Goal: Task Accomplishment & Management: Use online tool/utility

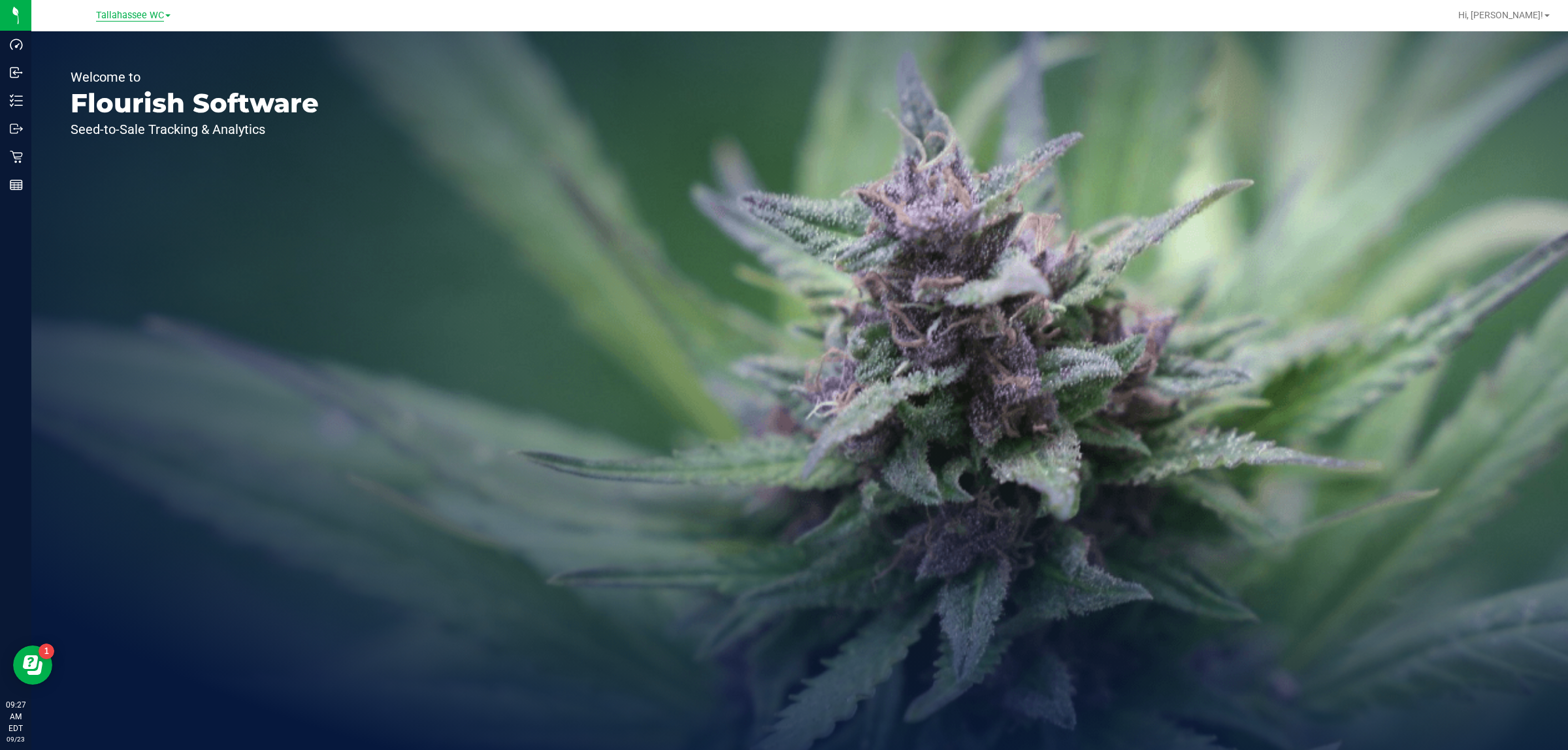
click at [138, 13] on span "Tallahassee WC" at bounding box center [130, 15] width 68 height 12
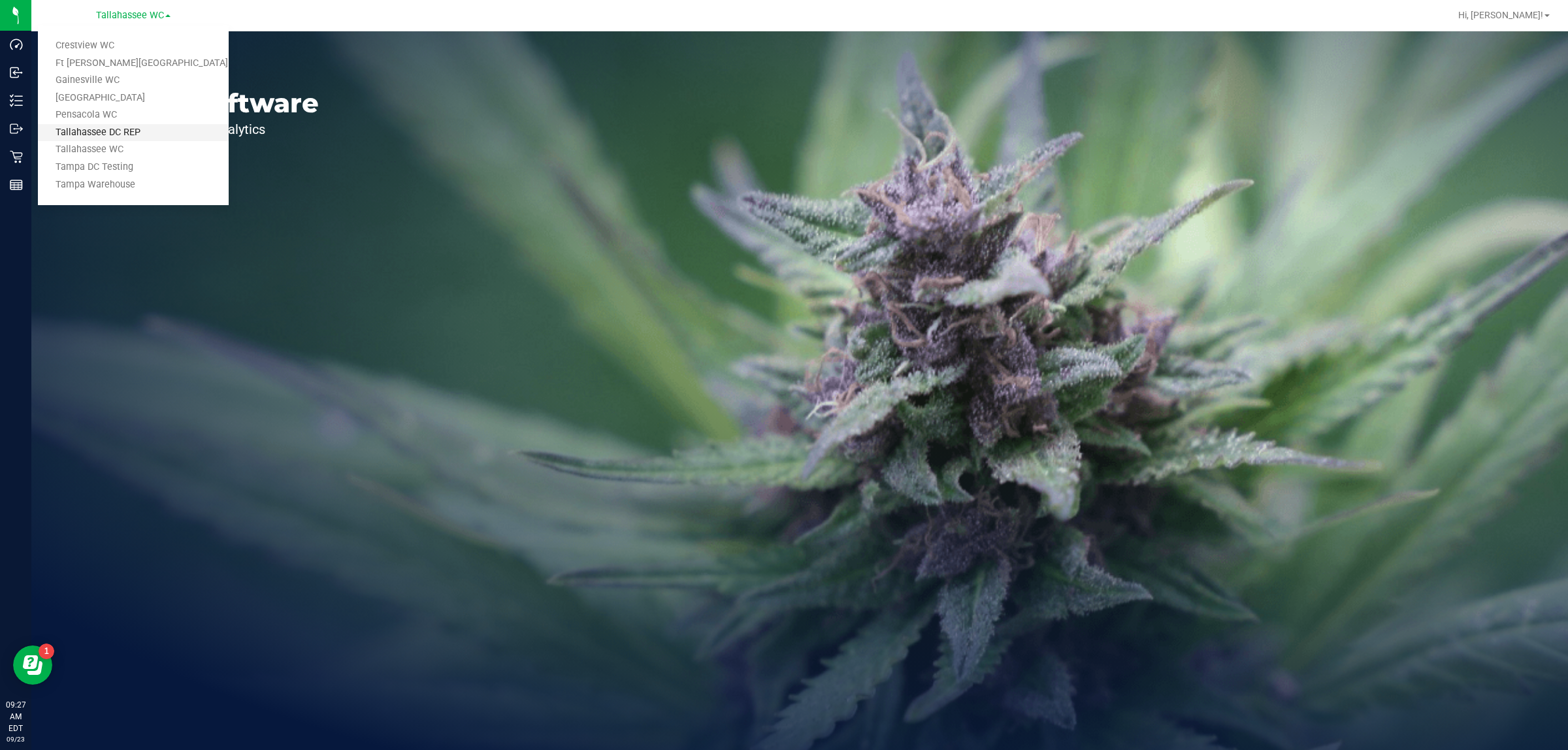
click at [146, 135] on link "Tallahassee DC REP" at bounding box center [133, 133] width 191 height 18
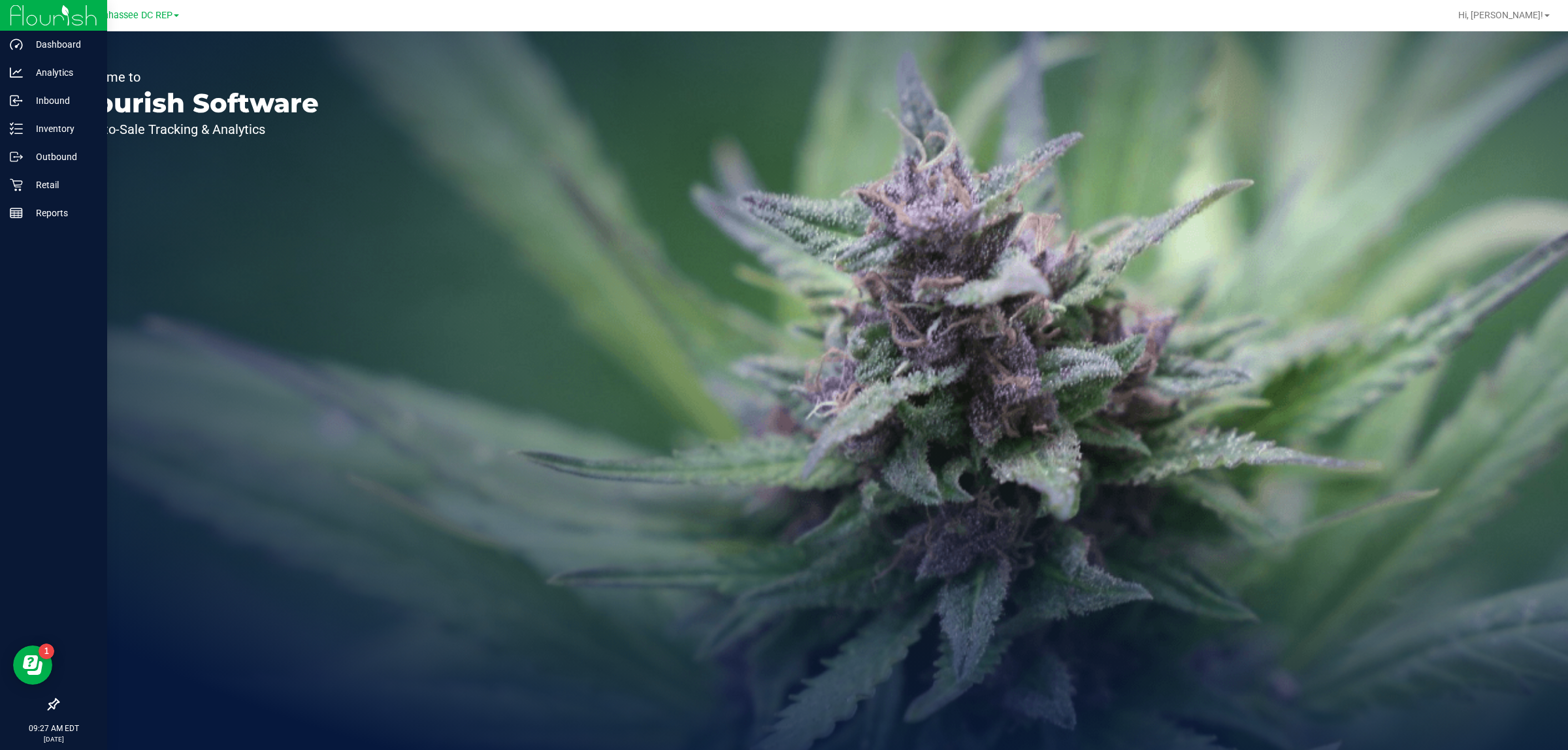
click at [53, 701] on icon at bounding box center [53, 704] width 13 height 13
click at [47, 706] on input "checkbox" at bounding box center [47, 706] width 0 height 0
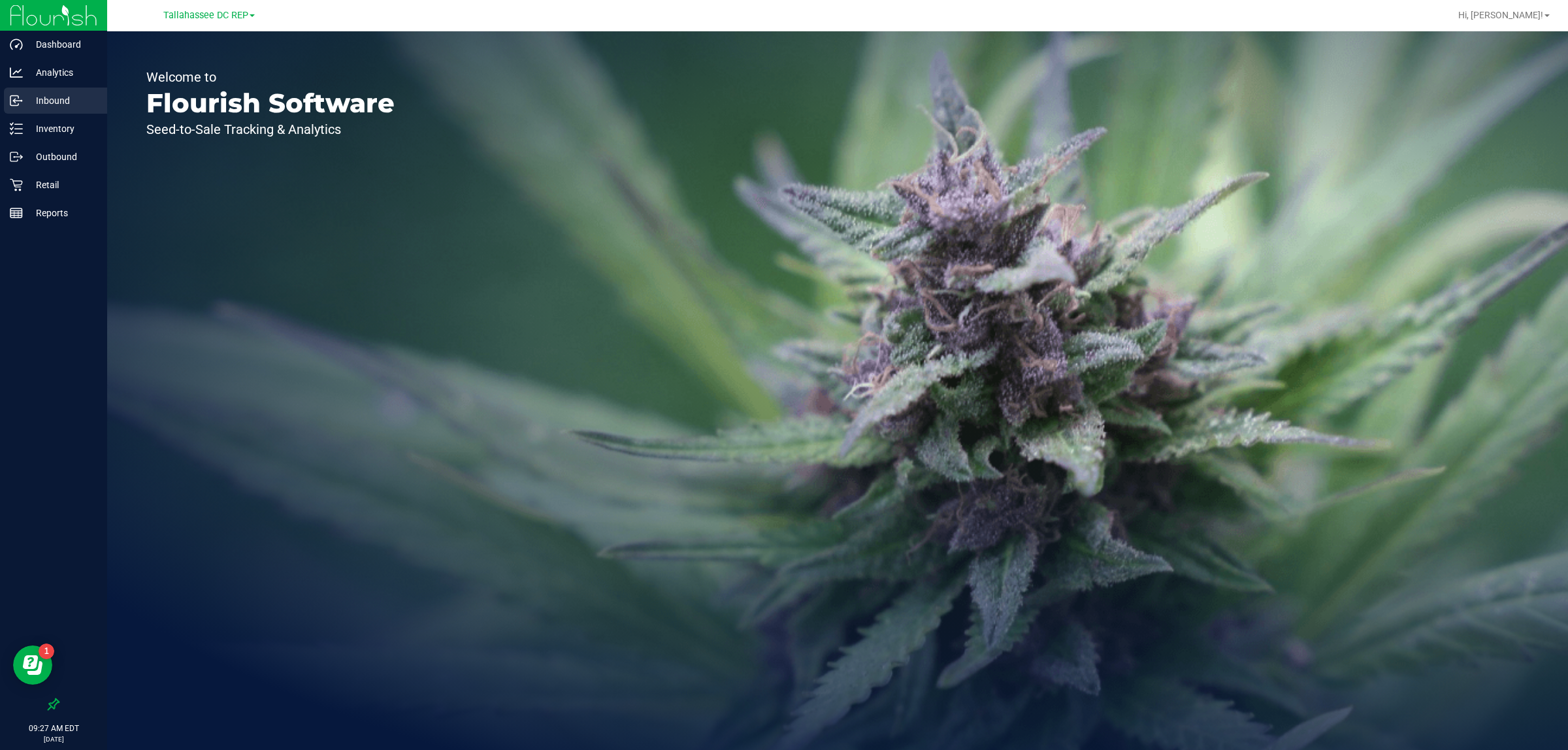
click at [80, 94] on p "Inbound" at bounding box center [61, 100] width 78 height 15
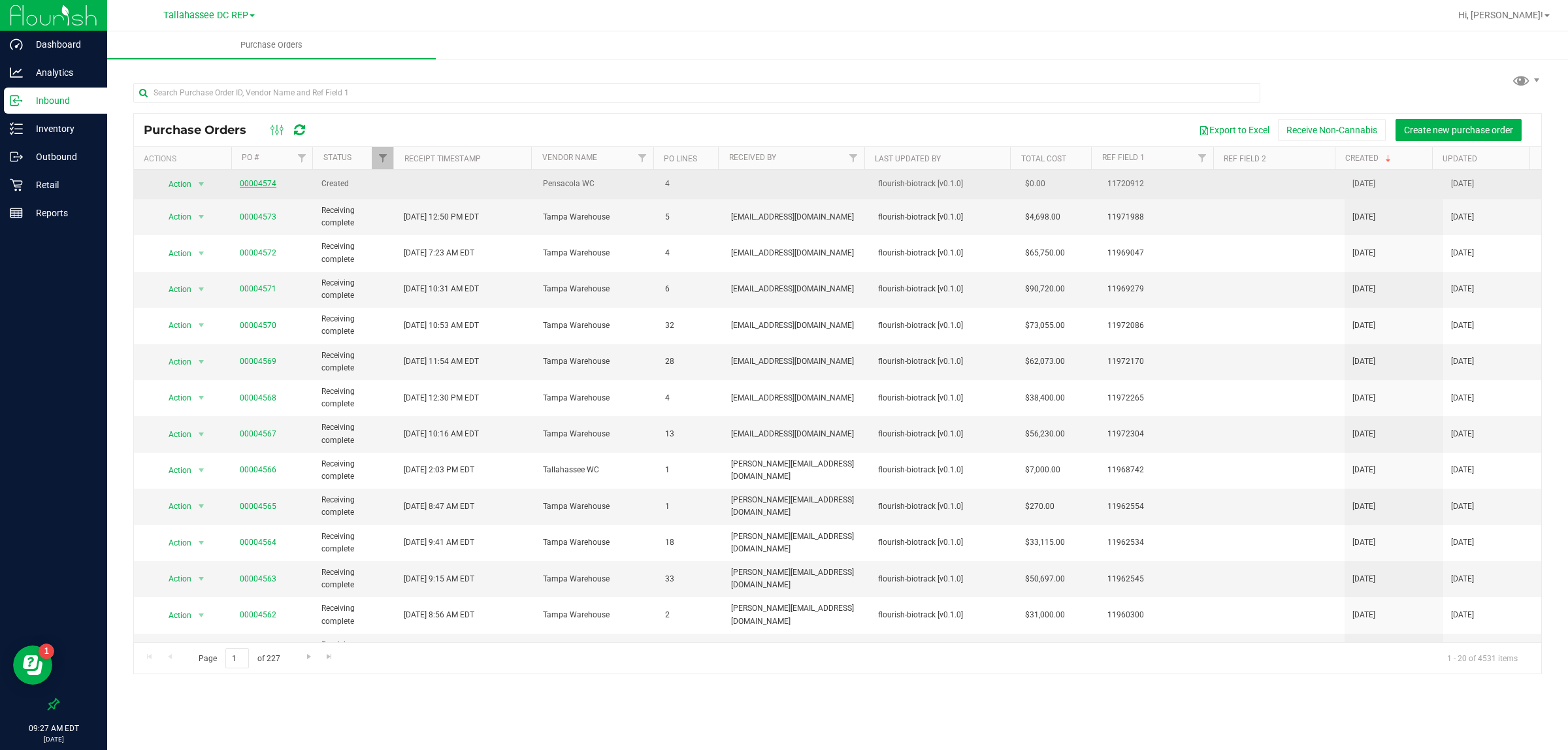
click at [269, 184] on link "00004574" at bounding box center [258, 183] width 37 height 9
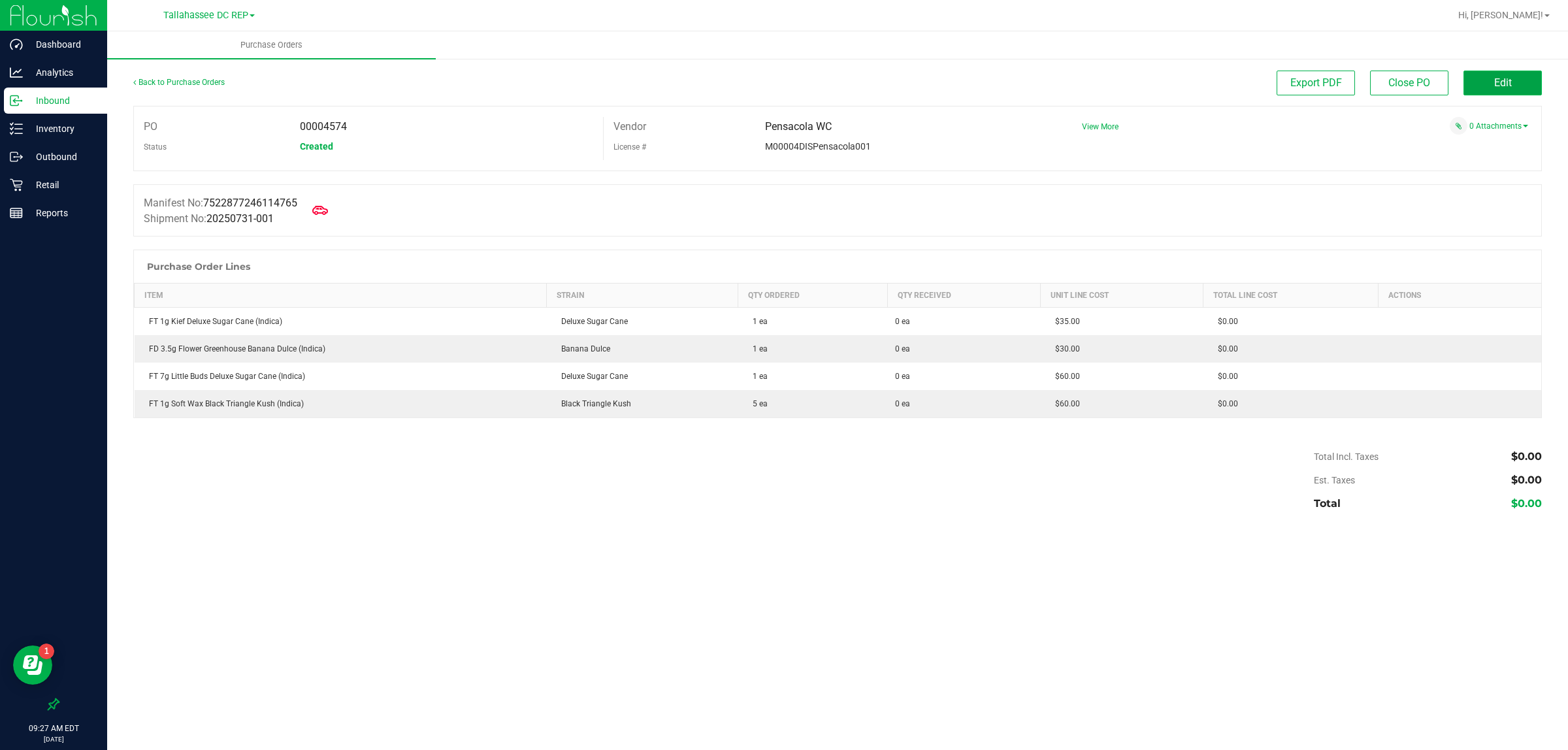
click at [1483, 73] on button "Edit" at bounding box center [1502, 83] width 78 height 25
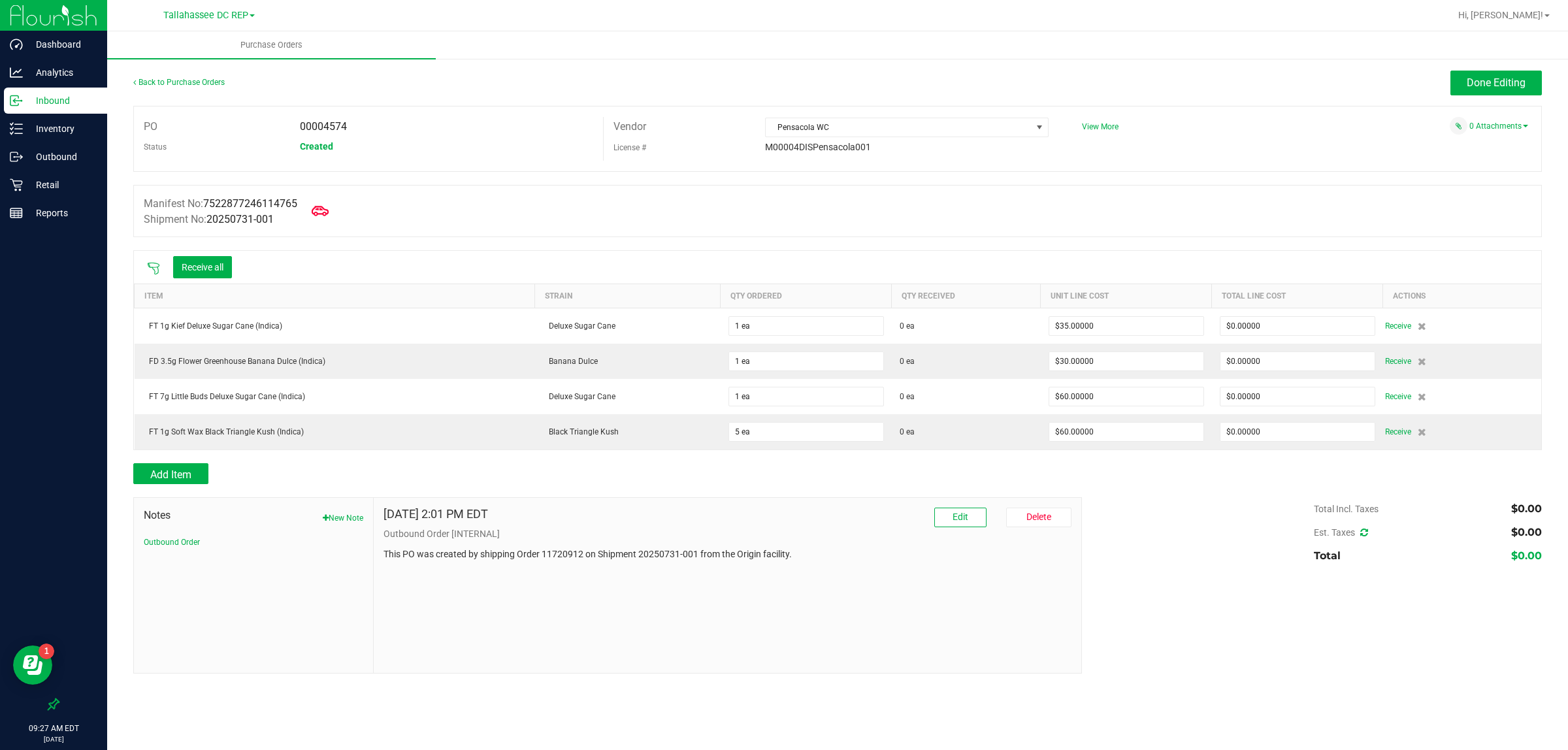
click at [328, 210] on icon at bounding box center [320, 210] width 17 height 17
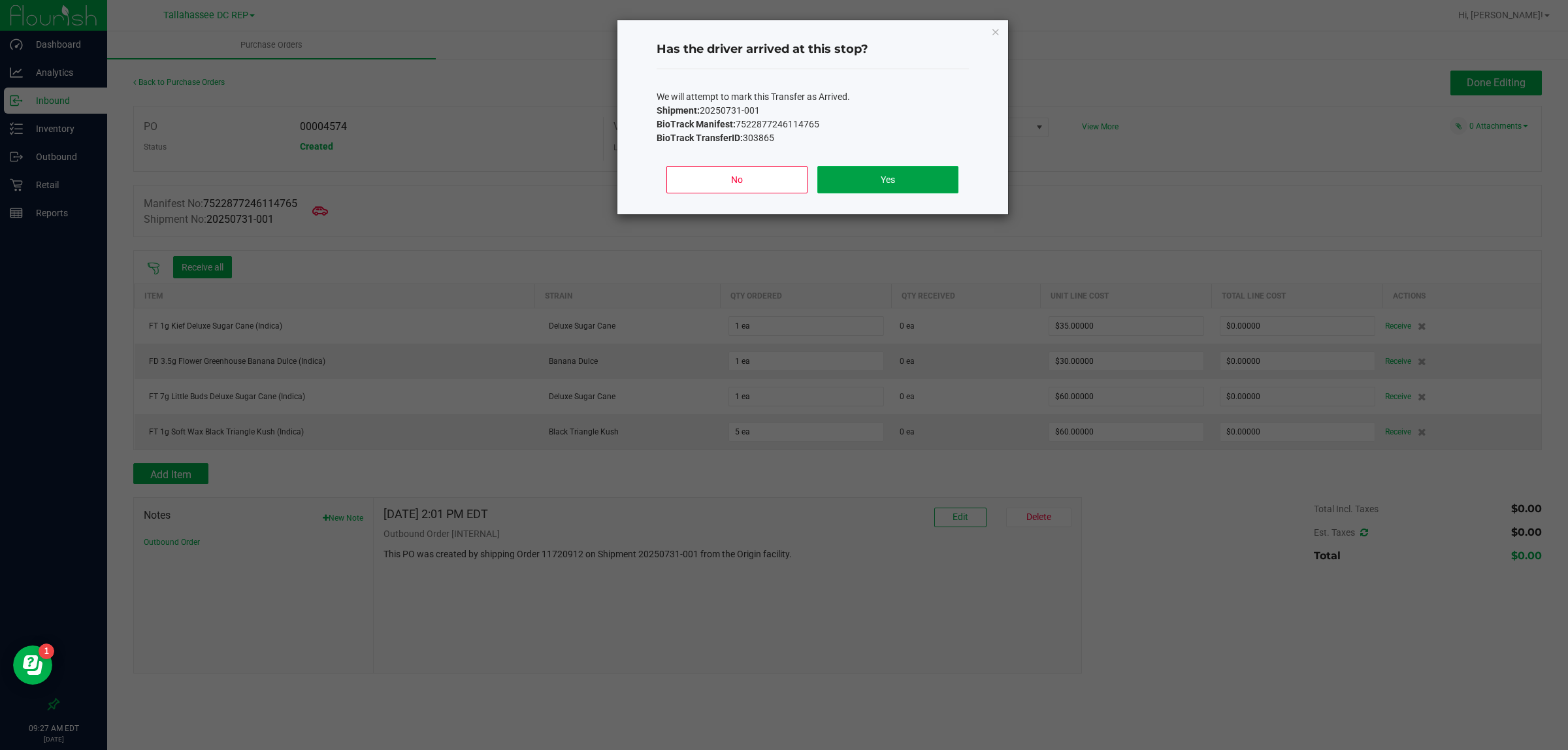
click at [865, 167] on button "Yes" at bounding box center [887, 180] width 140 height 28
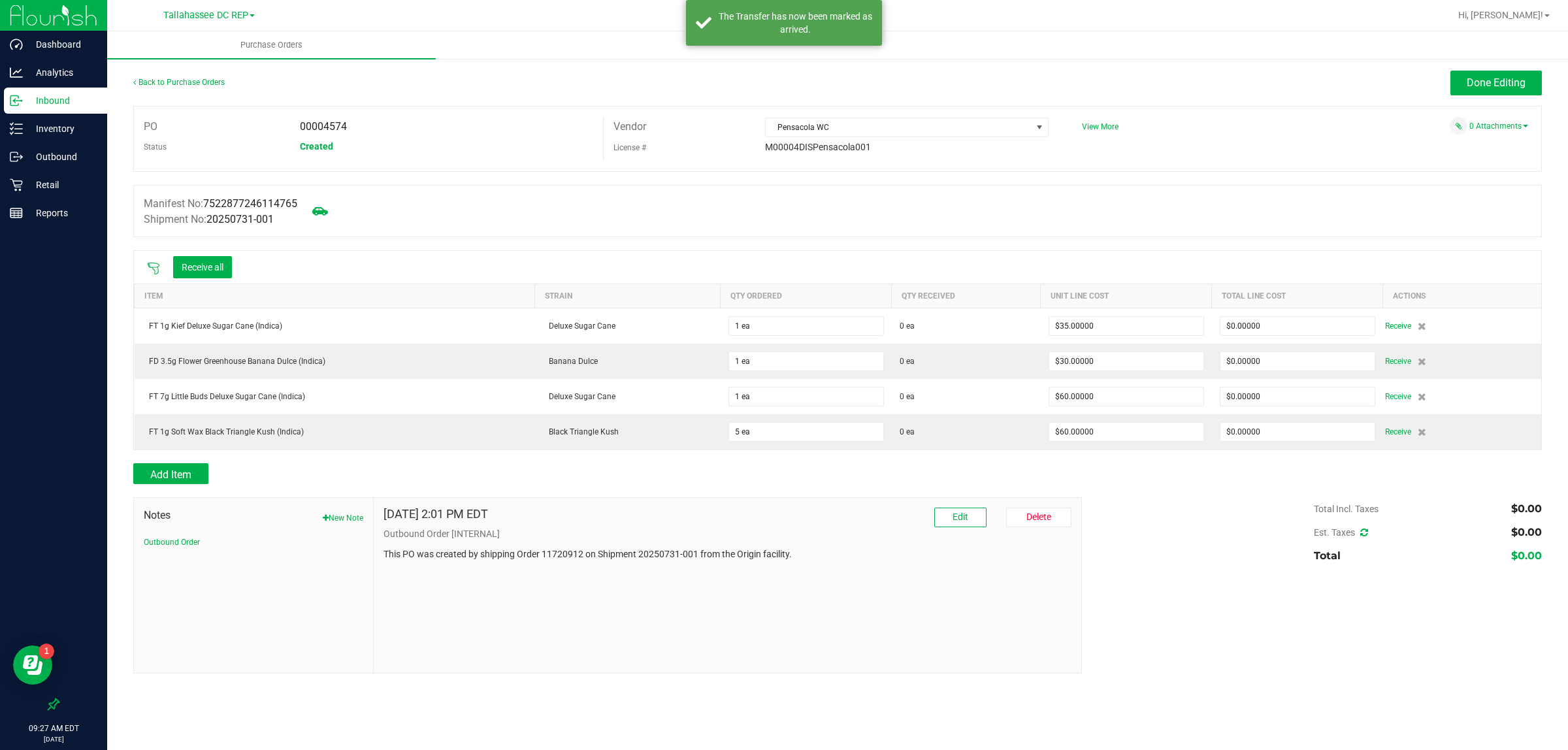
click at [154, 272] on icon at bounding box center [154, 268] width 13 height 13
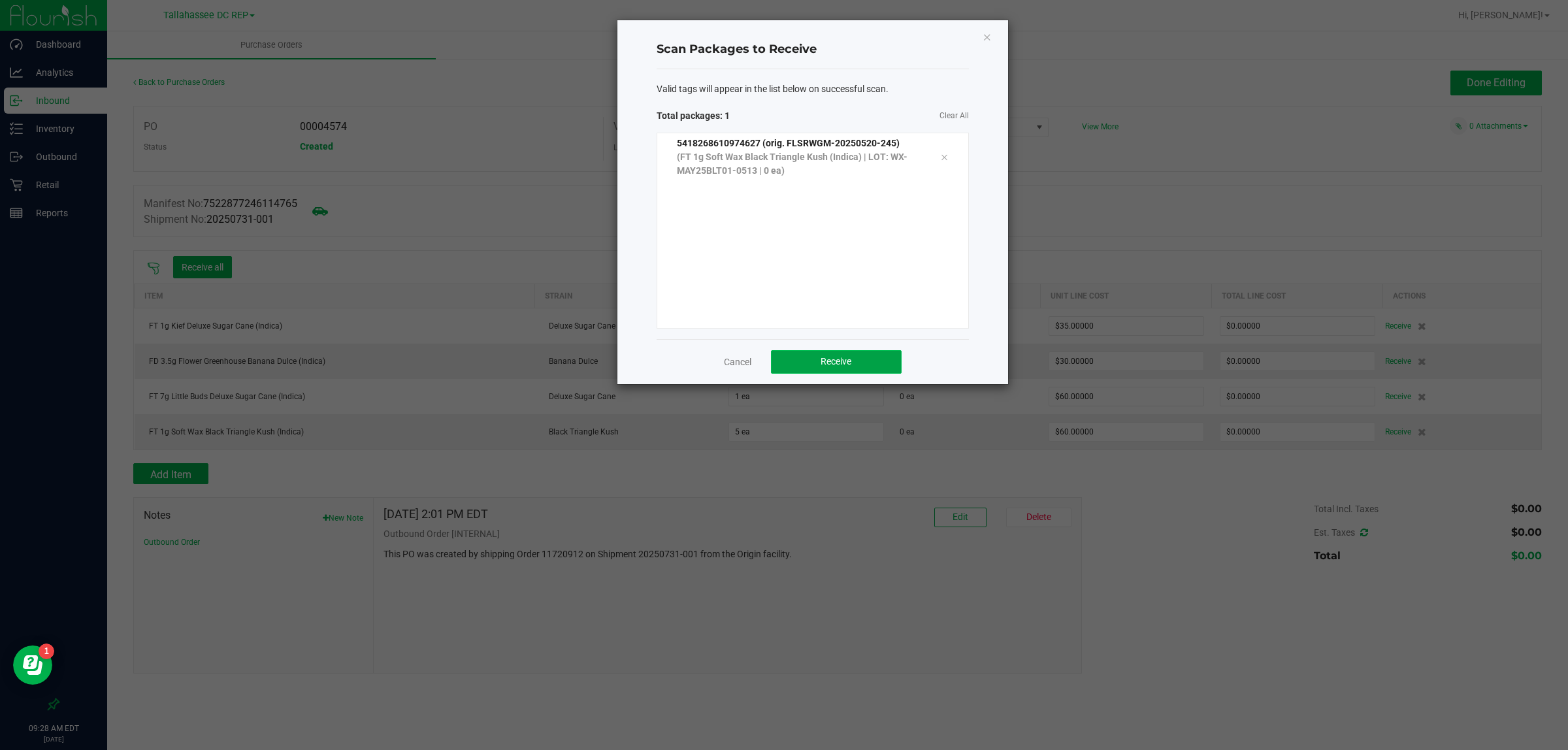
click at [865, 357] on button "Receive" at bounding box center [836, 362] width 130 height 23
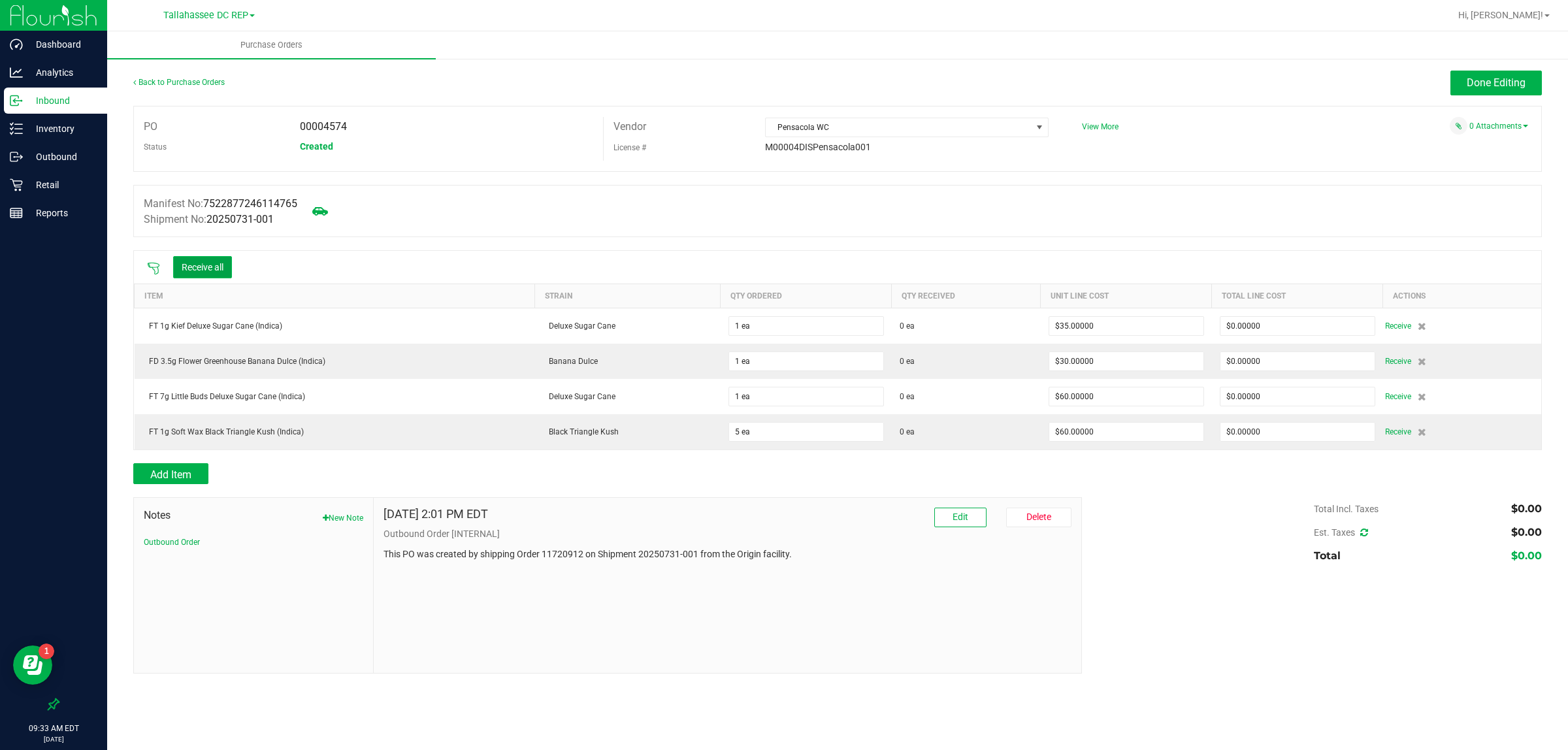
click at [191, 260] on button "Receive all" at bounding box center [202, 267] width 58 height 22
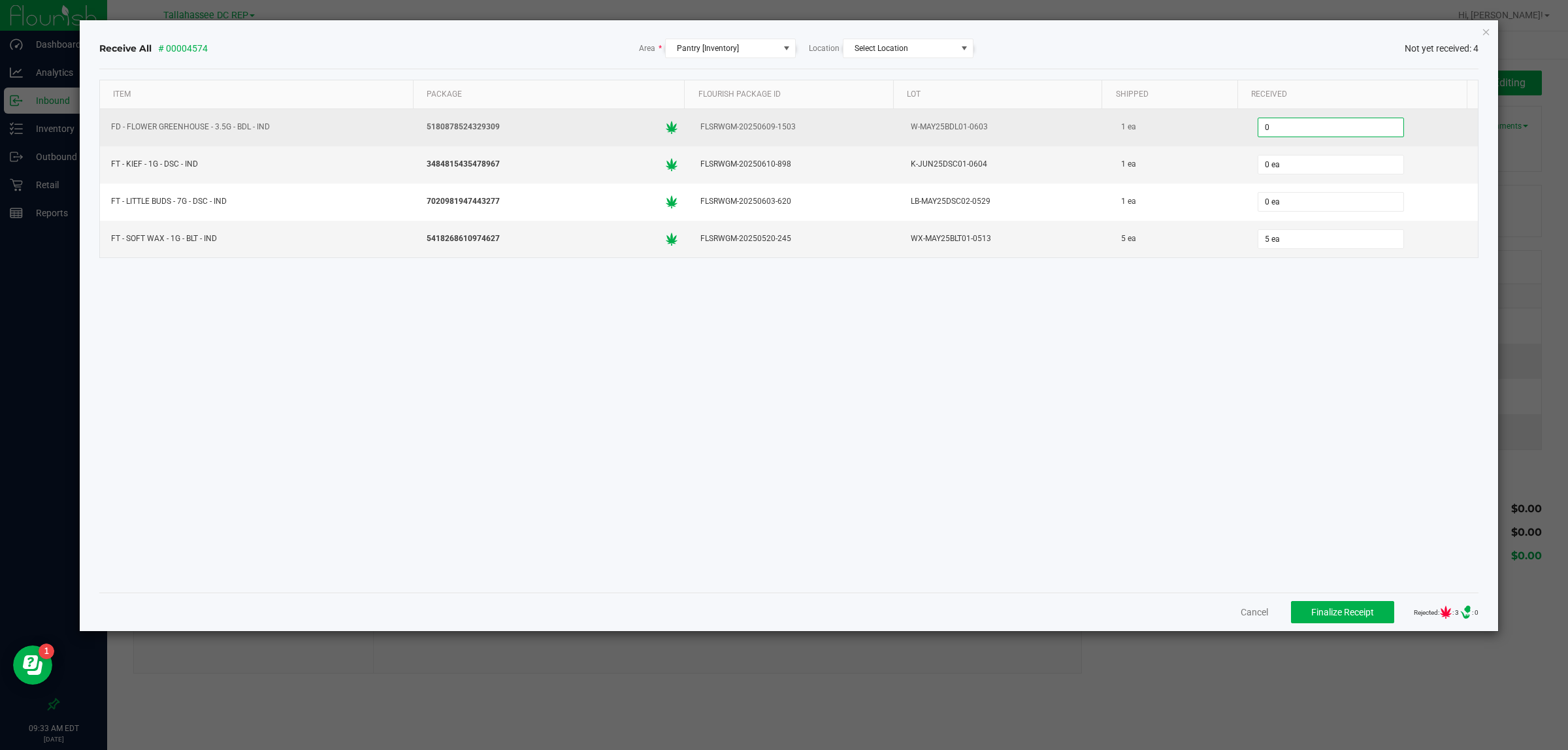
click at [1302, 124] on input "0" at bounding box center [1331, 128] width 145 height 18
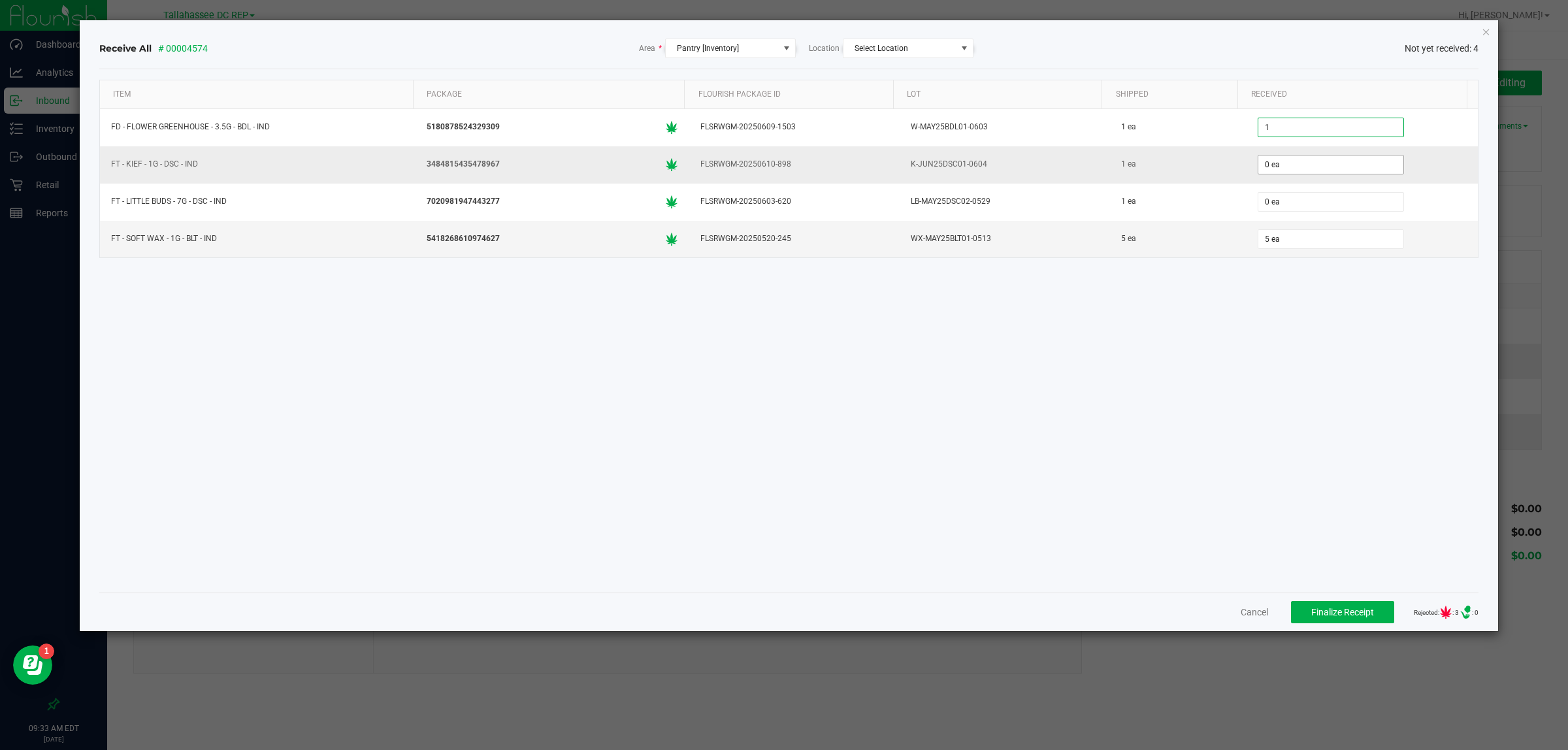
type input "1 ea"
click at [1307, 160] on input "0" at bounding box center [1331, 165] width 145 height 18
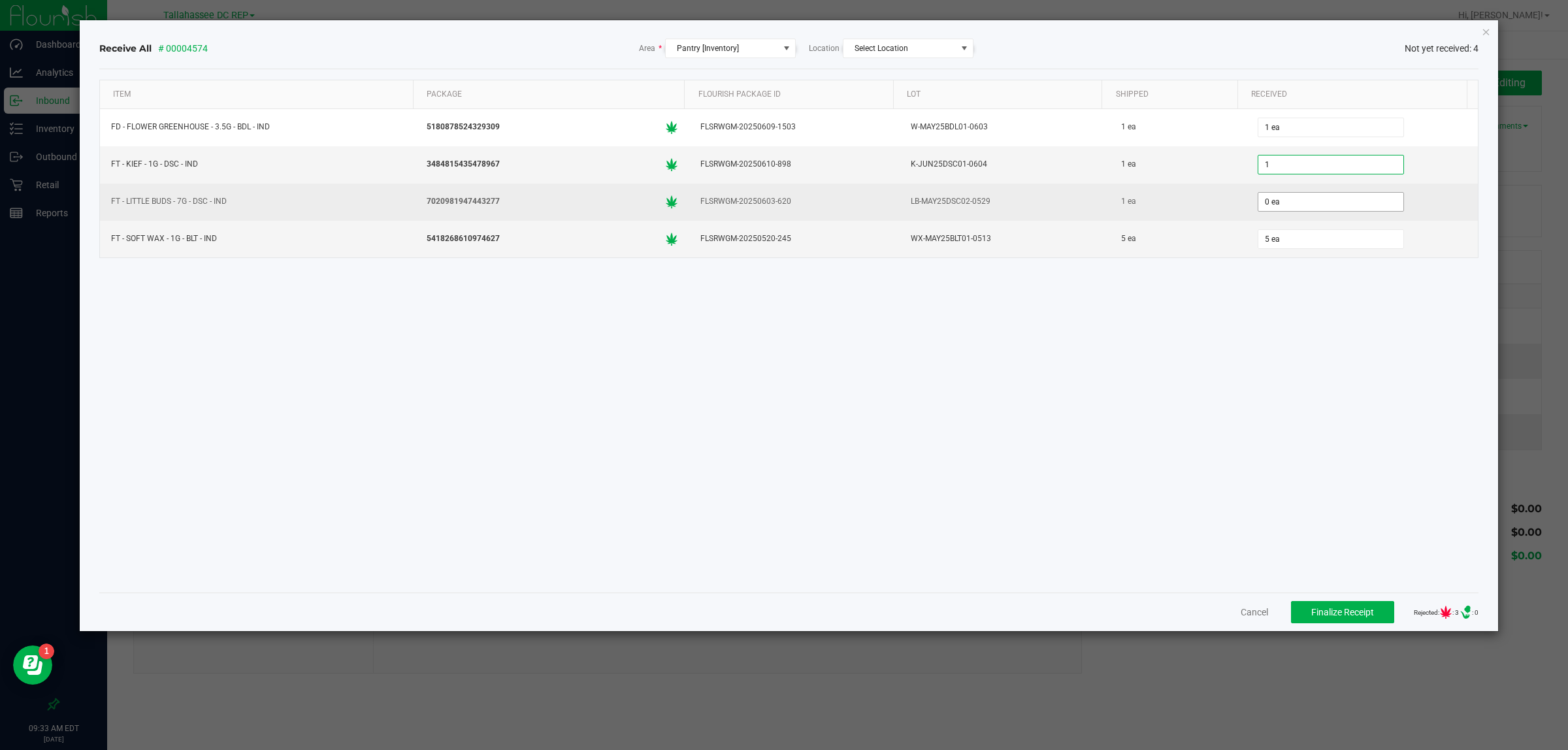
type input "1 ea"
click at [1291, 198] on input "0" at bounding box center [1331, 201] width 145 height 18
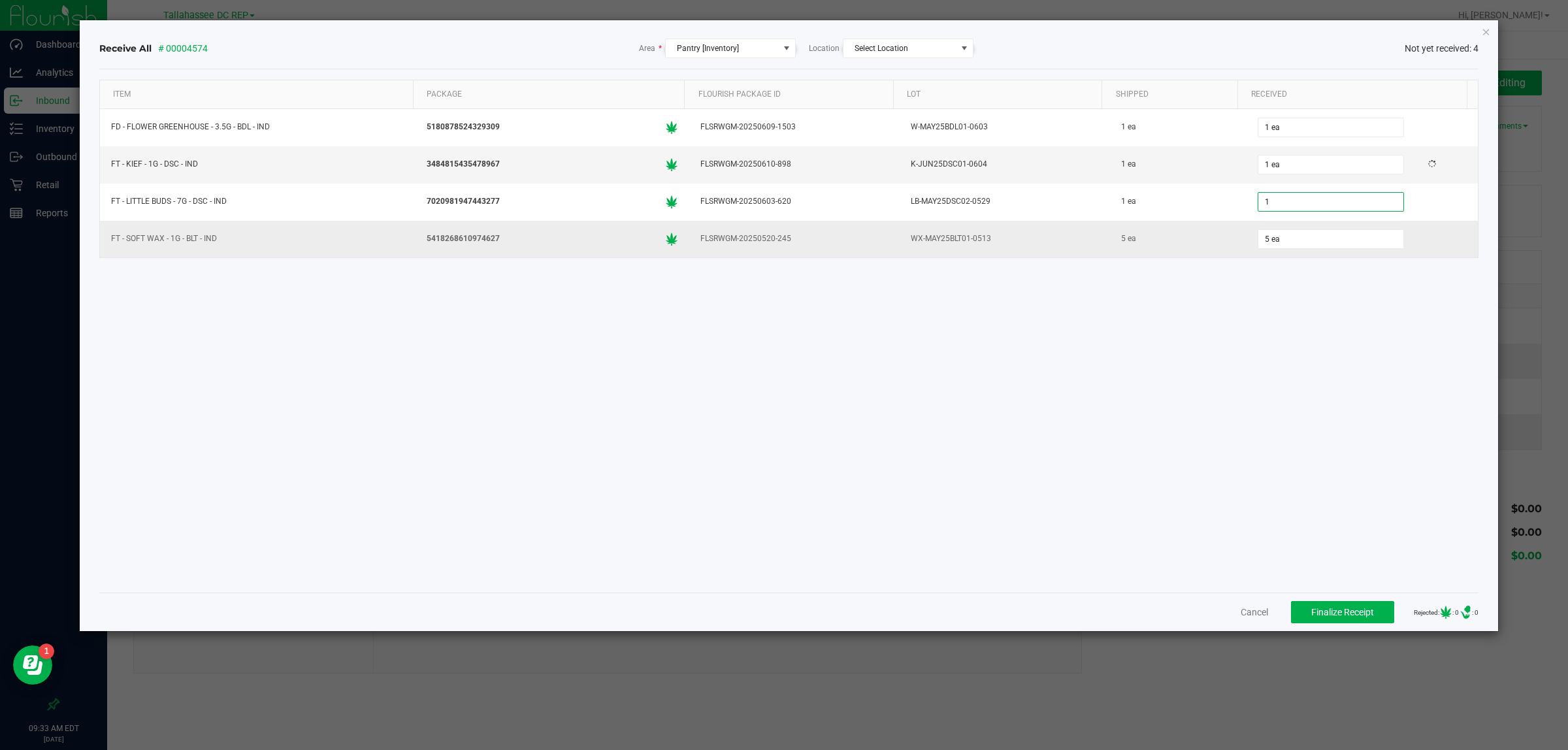
type input "1 ea"
click at [1276, 253] on div "5 ea" at bounding box center [1362, 238] width 216 height 26
click at [1275, 248] on input "5" at bounding box center [1331, 239] width 145 height 18
type input "5 ea"
click at [1263, 326] on div "Item Package Flourish Package ID Lot Shipped Received FD - FLOWER GREENHOUSE - …" at bounding box center [788, 331] width 1380 height 503
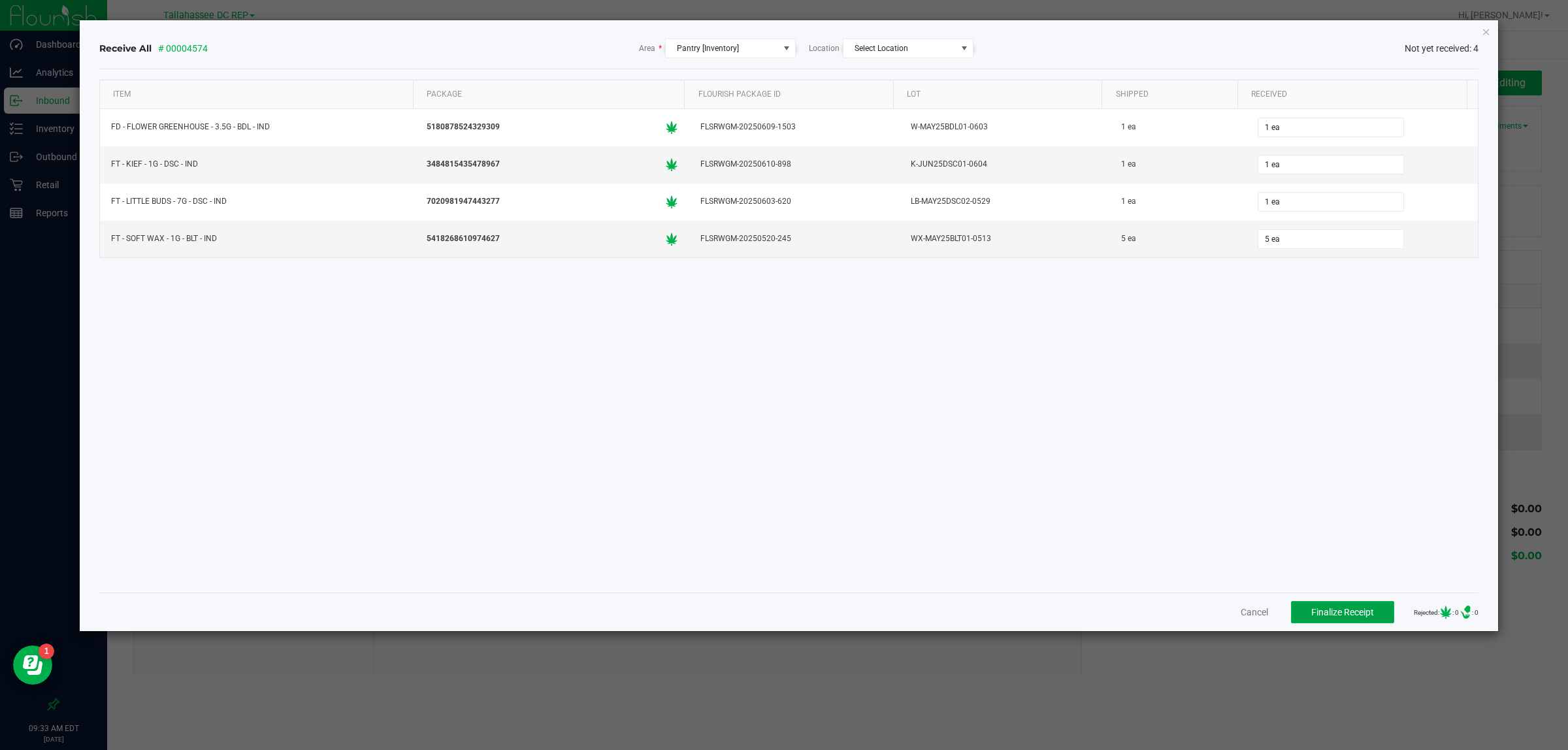
click at [1312, 606] on button "Finalize Receipt" at bounding box center [1342, 612] width 103 height 22
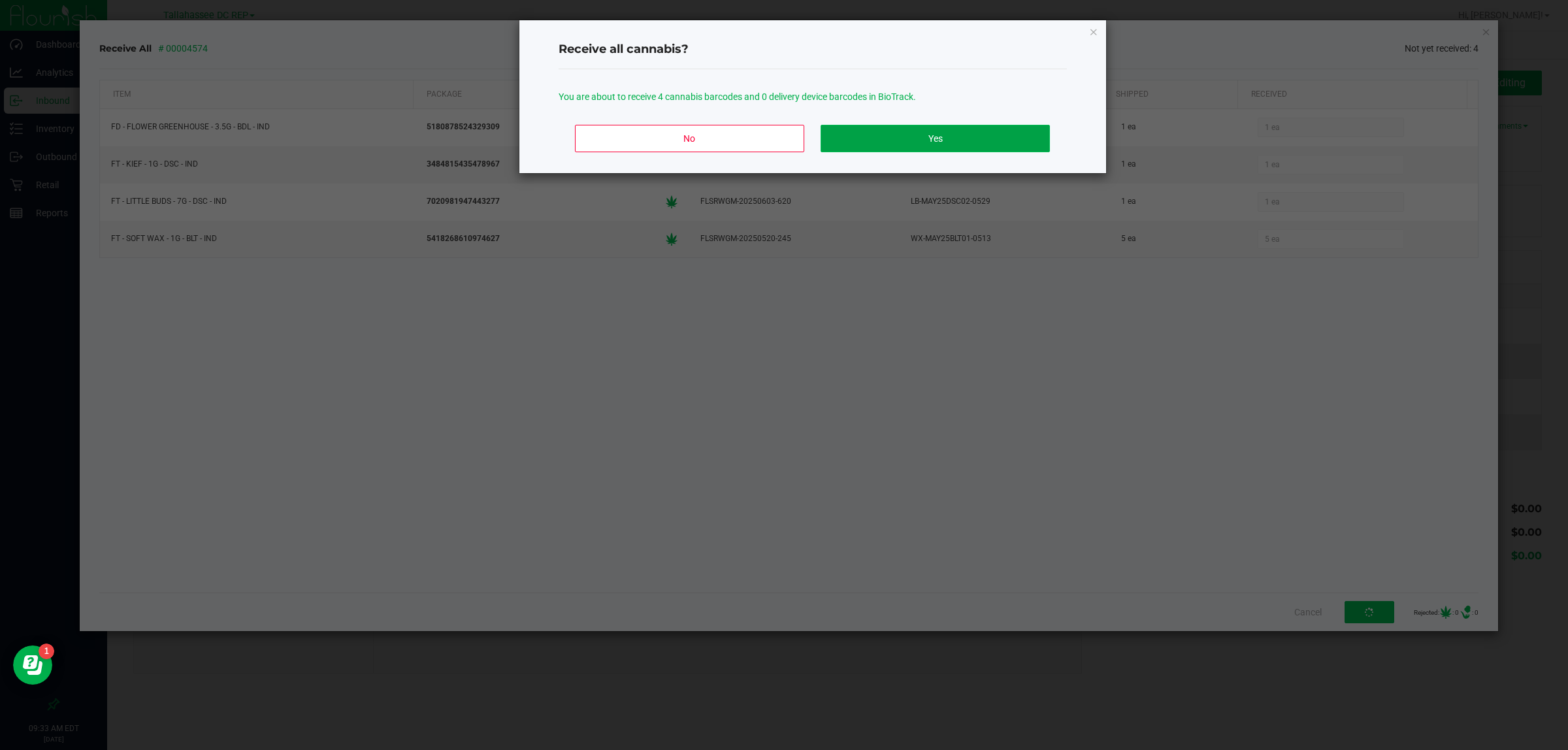
click at [988, 135] on button "Yes" at bounding box center [935, 138] width 228 height 28
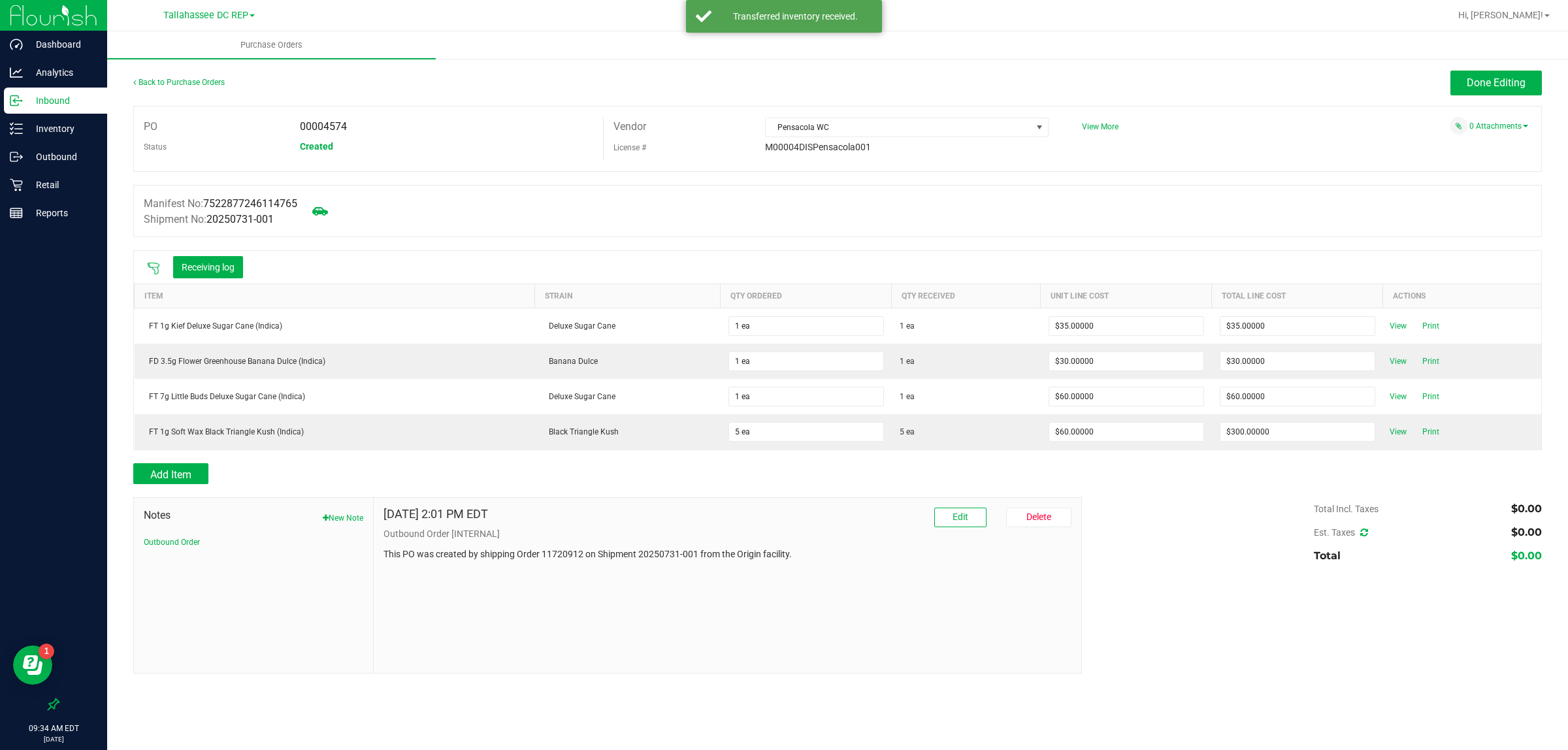
click at [1477, 67] on div "Back to Purchase Orders Done Editing PO 00004574 Status Created Vendor Pensacol…" at bounding box center [837, 372] width 1461 height 629
click at [1478, 77] on span "Done Editing" at bounding box center [1496, 83] width 58 height 13
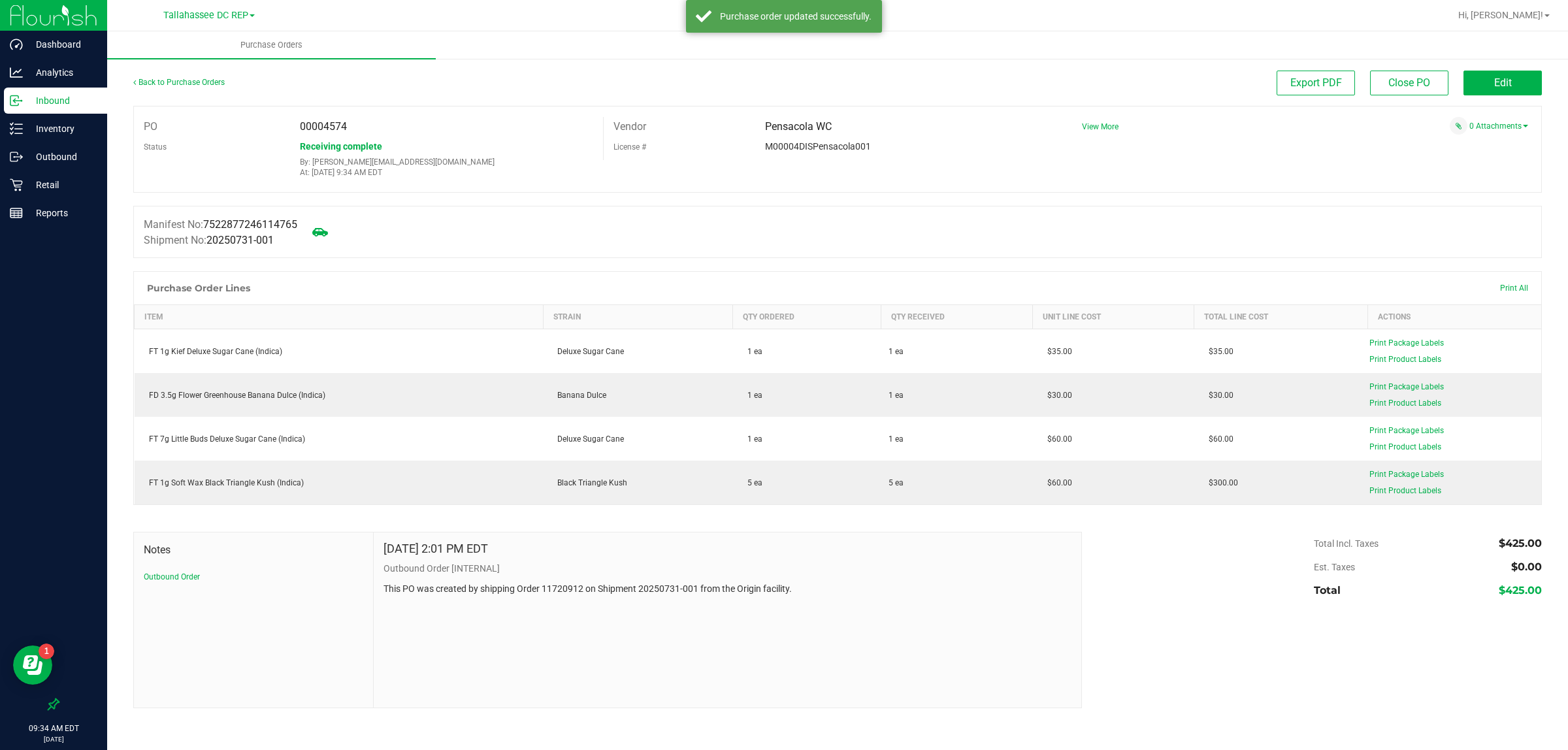
click at [304, 131] on span "00004574" at bounding box center [324, 127] width 47 height 13
click at [304, 130] on span "00004574" at bounding box center [324, 127] width 47 height 13
click at [327, 131] on span "00004574" at bounding box center [324, 127] width 47 height 13
drag, startPoint x: 344, startPoint y: 122, endPoint x: 302, endPoint y: 128, distance: 42.4
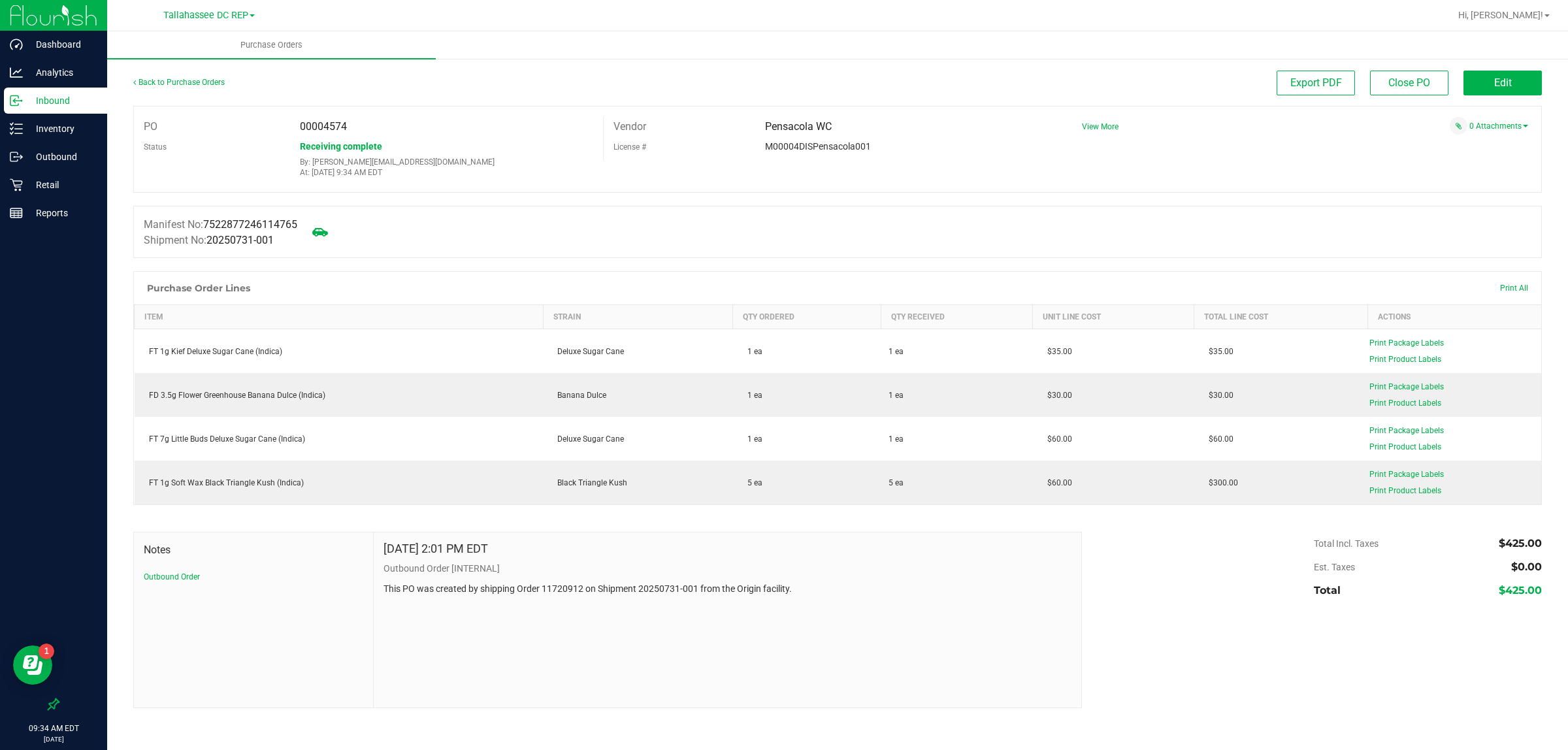
click at [302, 128] on span "00004574" at bounding box center [324, 127] width 47 height 13
copy span "00004574"
click at [69, 132] on p "Inventory" at bounding box center [61, 128] width 78 height 15
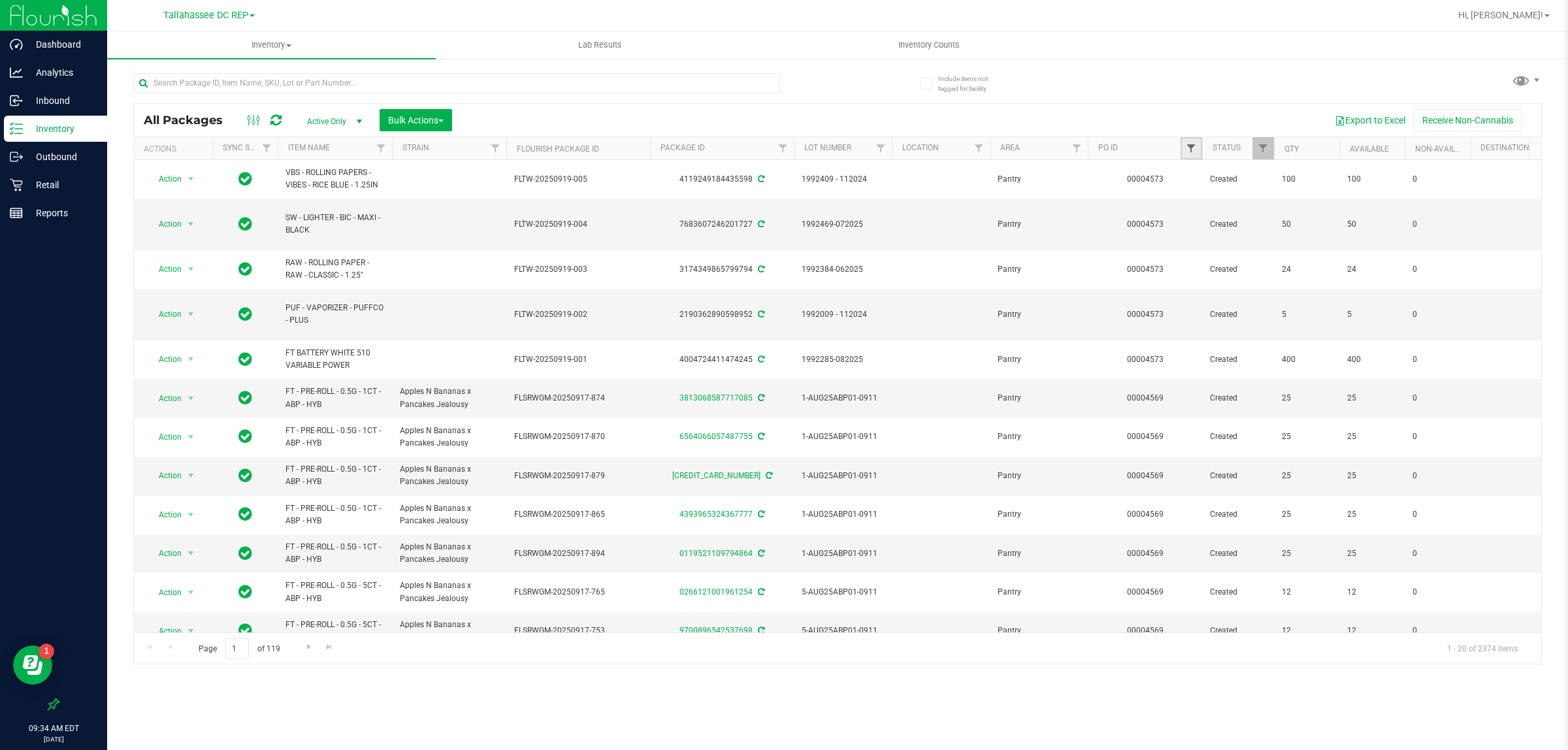
click at [1191, 150] on span "Filter" at bounding box center [1191, 148] width 11 height 11
paste input "00004574"
type input "00004574"
click at [1233, 200] on button "Filter" at bounding box center [1220, 211] width 63 height 29
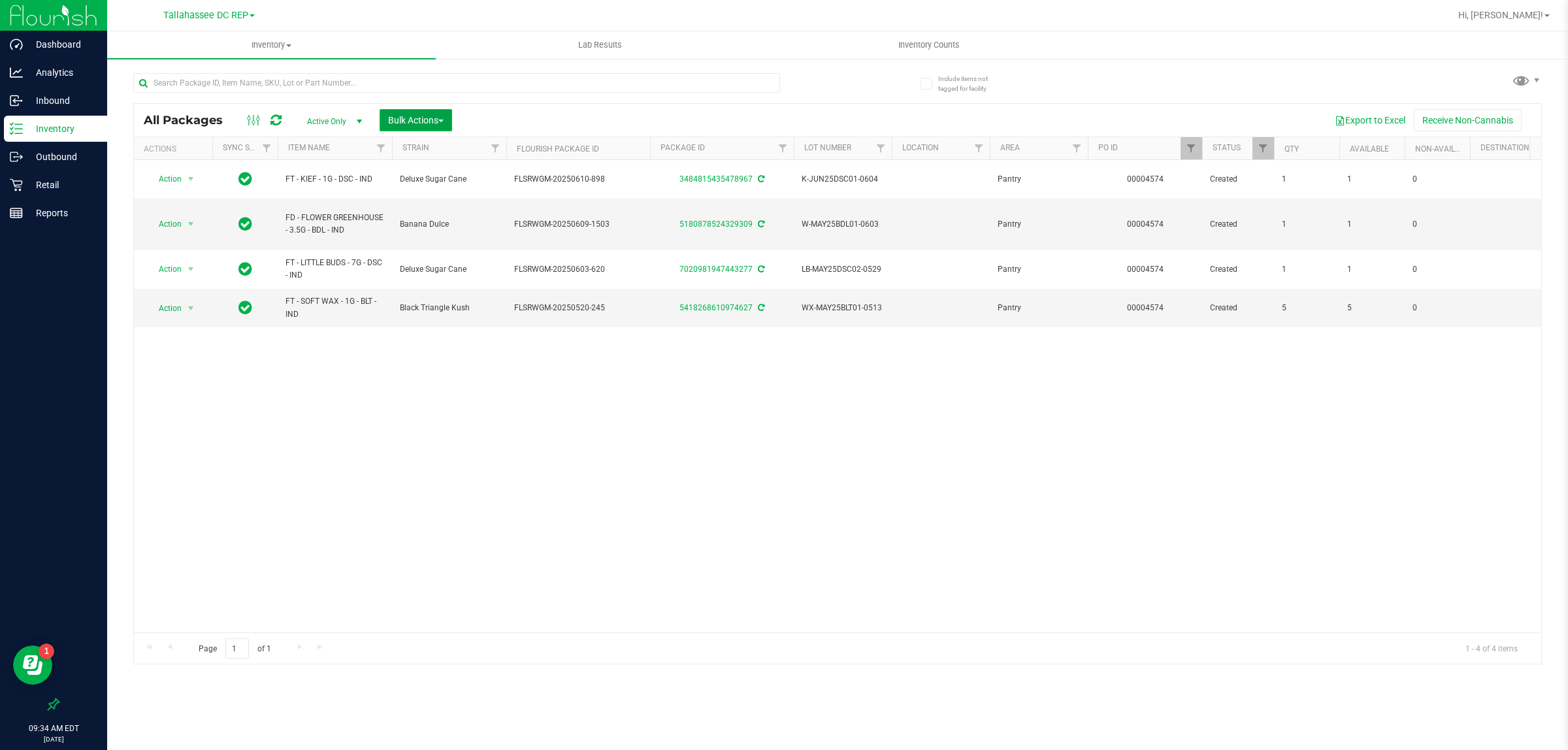
click at [429, 124] on span "Bulk Actions" at bounding box center [416, 121] width 56 height 11
click at [445, 221] on span "Locate packages" at bounding box center [420, 222] width 66 height 11
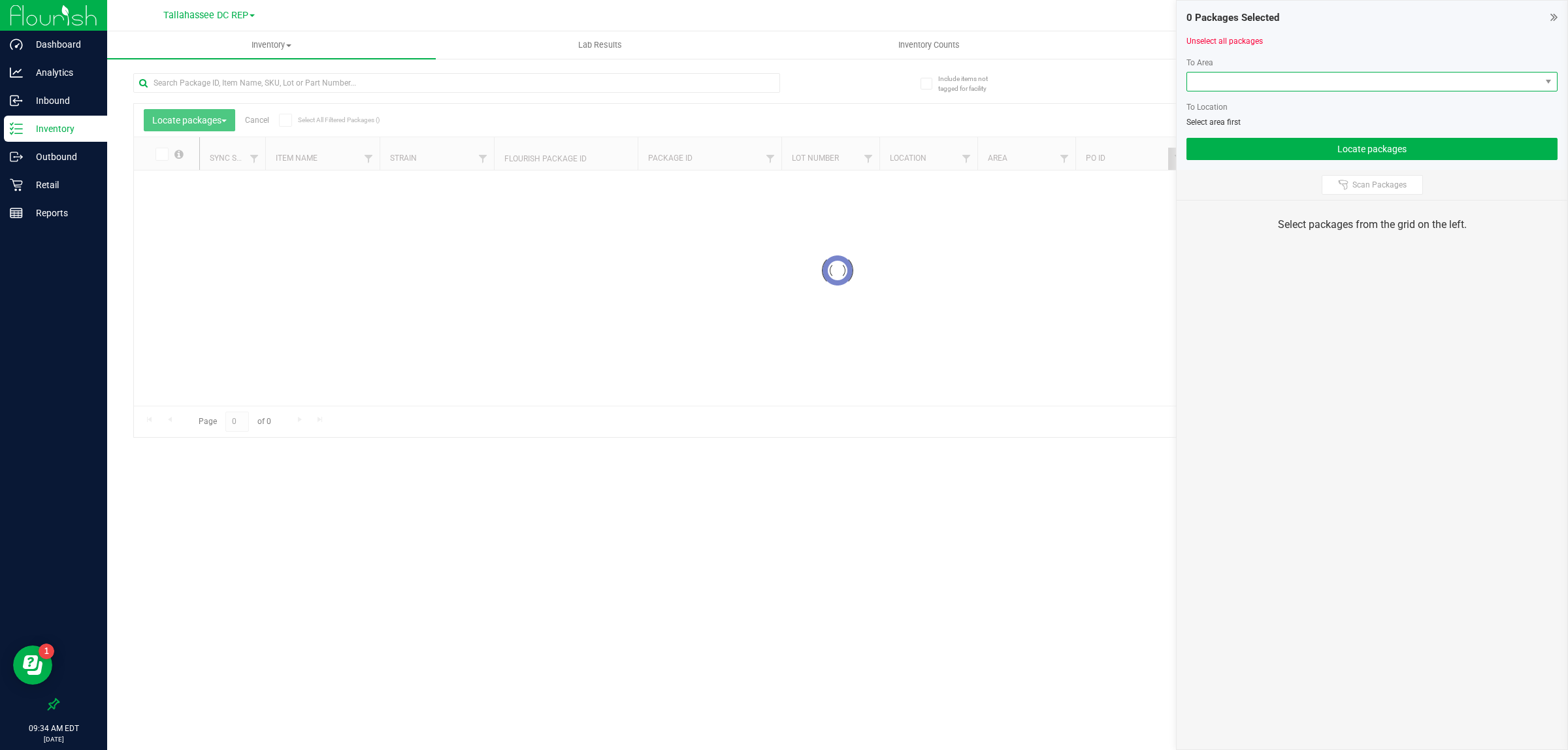
click at [1245, 76] on span at bounding box center [1364, 82] width 353 height 18
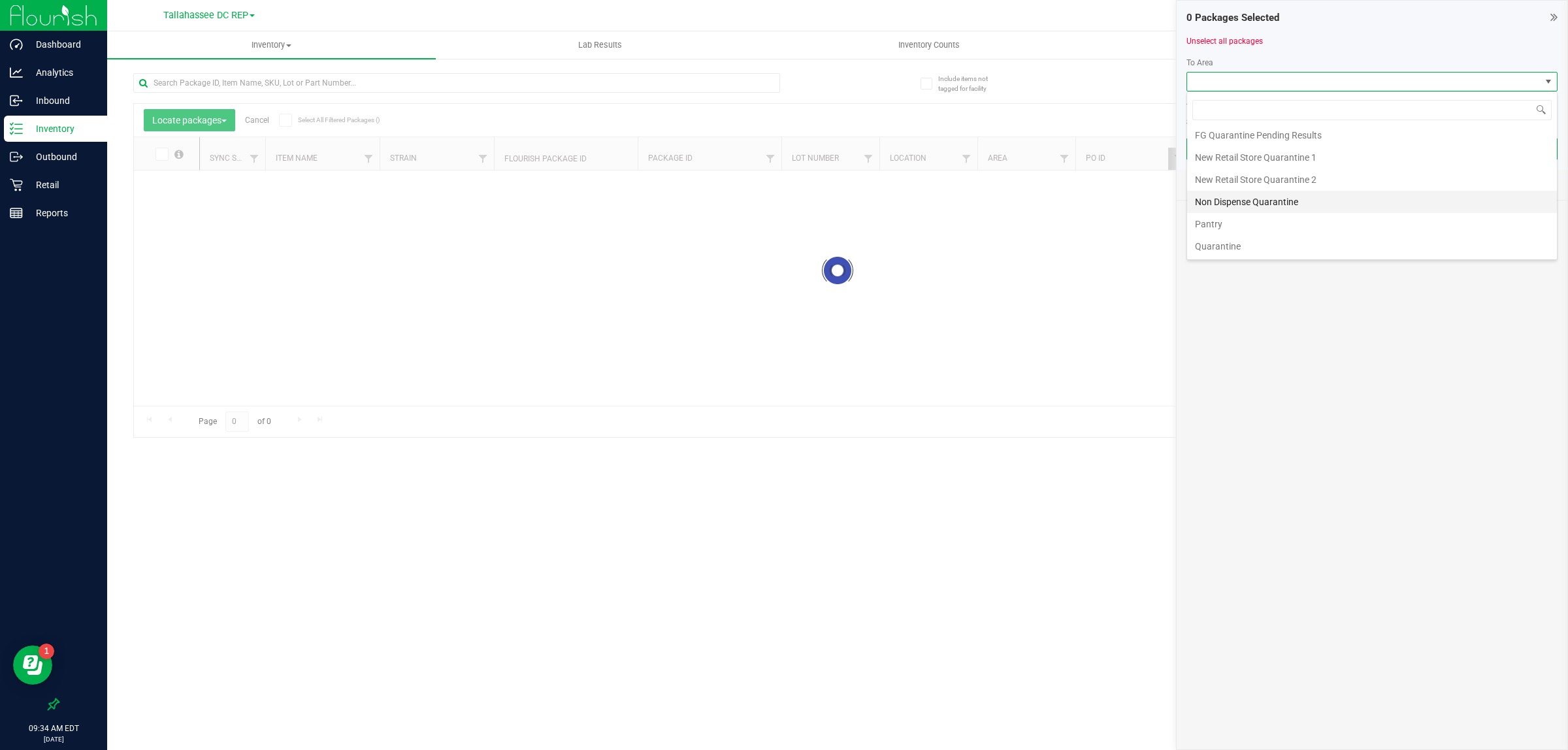
scroll to position [94, 0]
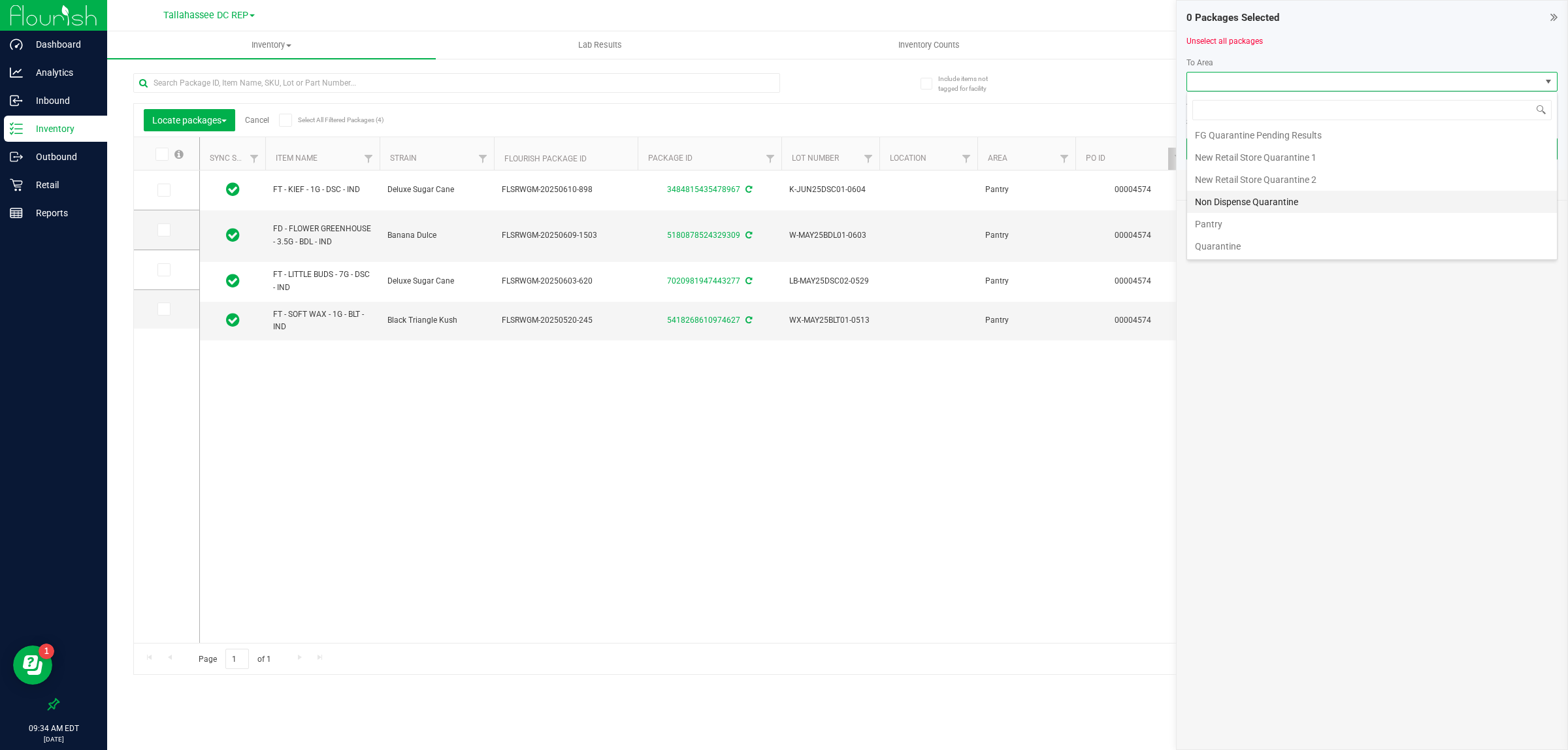
click at [1240, 204] on li "Non Dispense Quarantine" at bounding box center [1372, 201] width 370 height 22
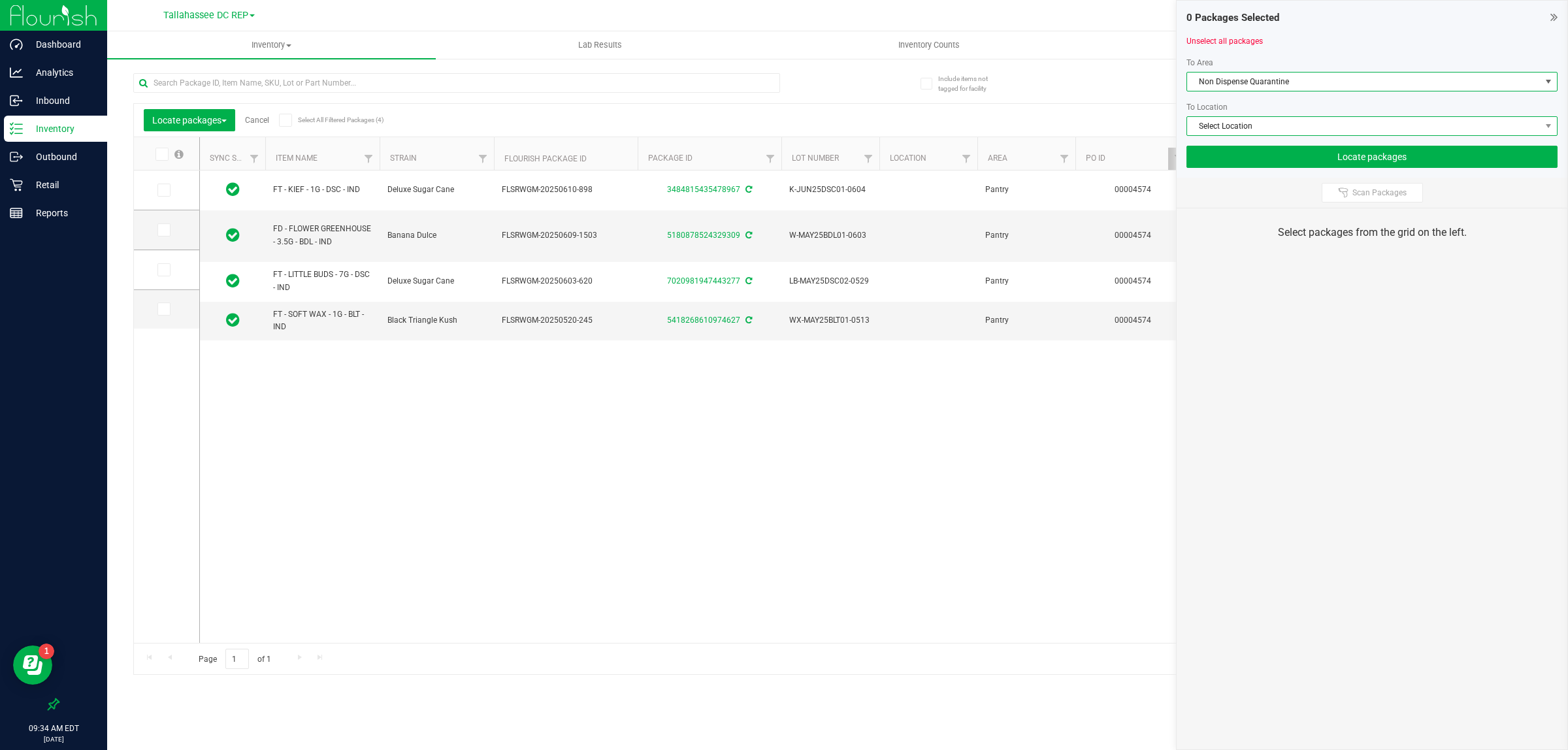
click at [1263, 134] on span "Select Location" at bounding box center [1364, 126] width 353 height 18
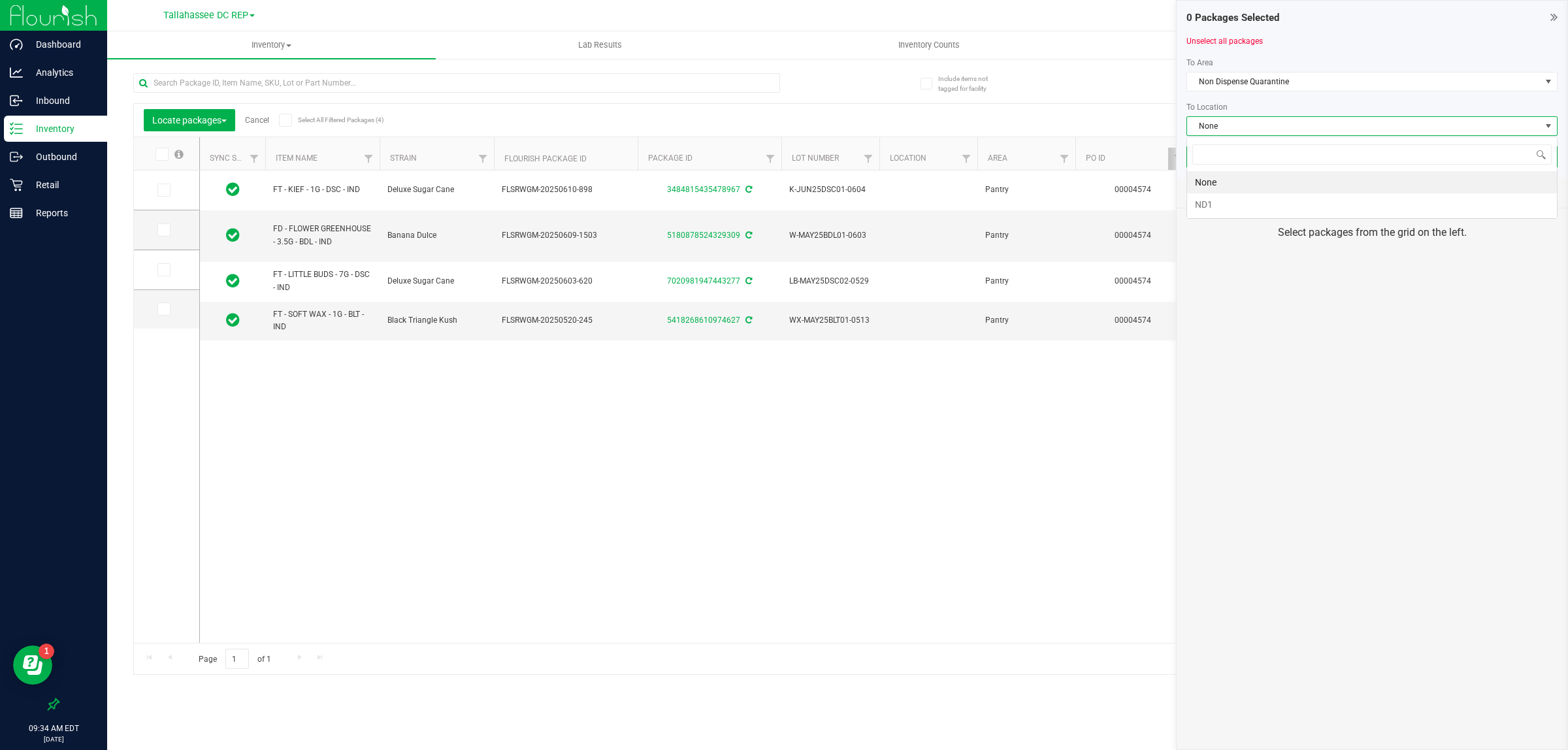
scroll to position [21, 370]
click at [1243, 213] on li "ND1" at bounding box center [1372, 204] width 370 height 22
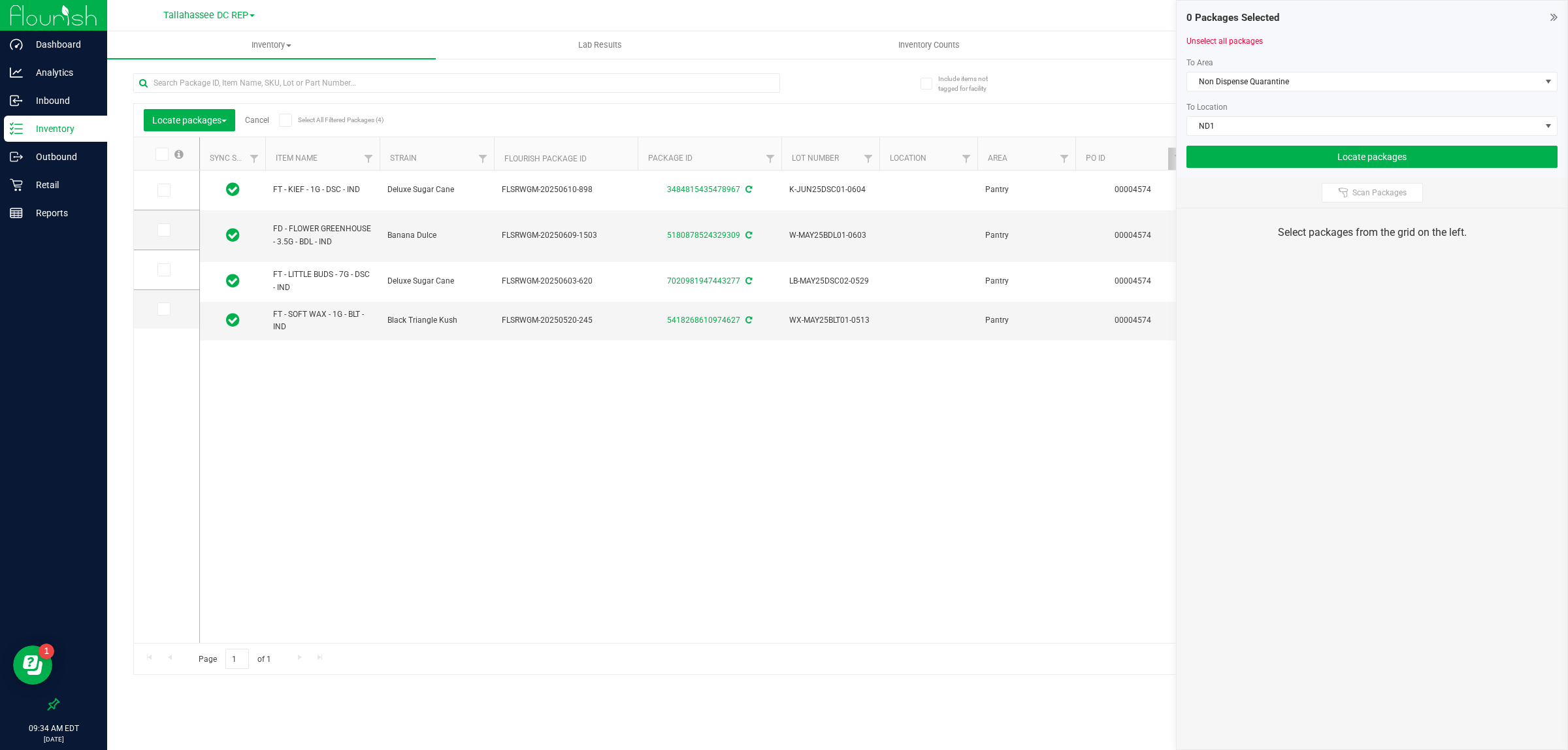
click at [282, 126] on span at bounding box center [285, 120] width 13 height 13
click at [0, 0] on input "Select All Filtered Packages (4)" at bounding box center [0, 0] width 0 height 0
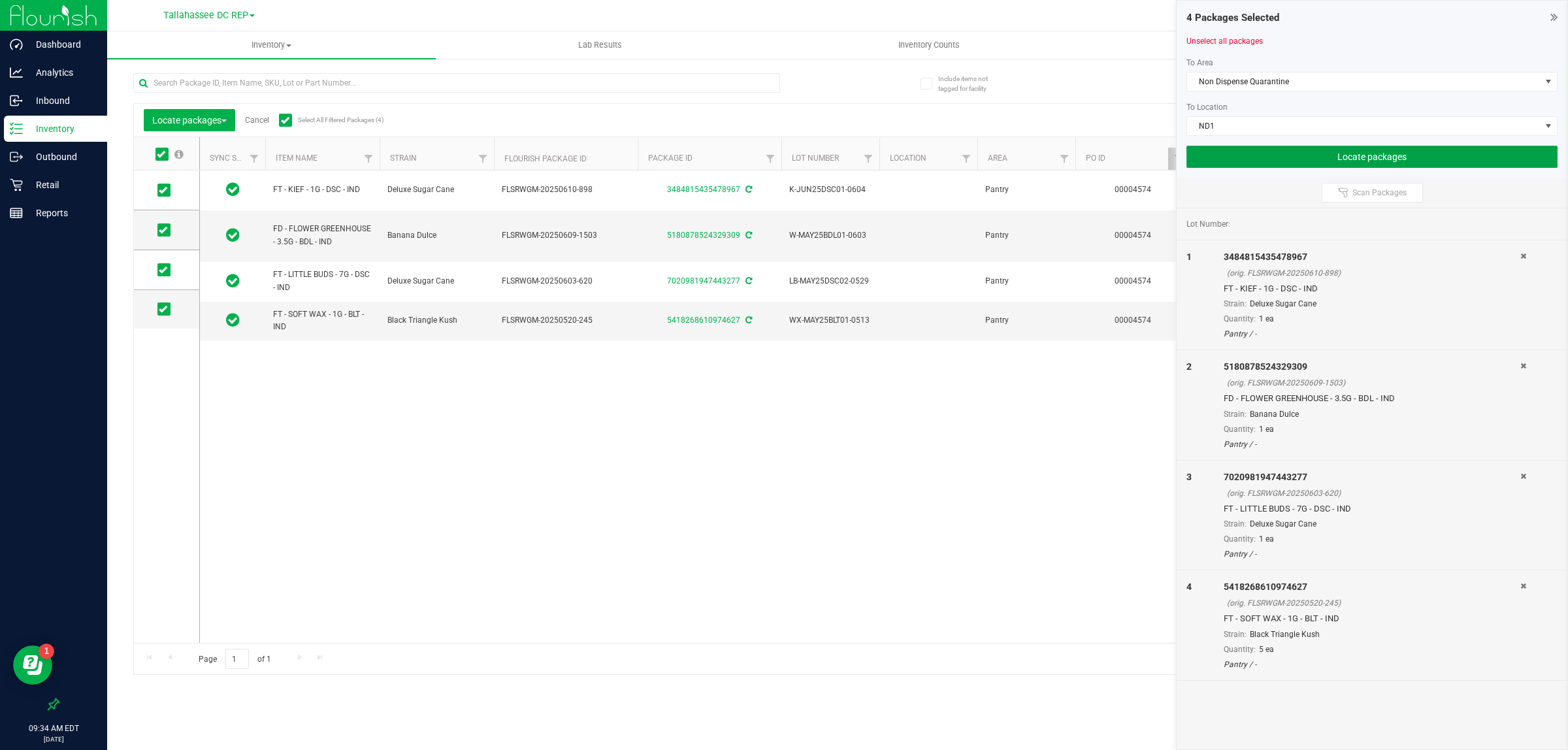
click at [1307, 157] on button "Locate packages" at bounding box center [1372, 156] width 371 height 22
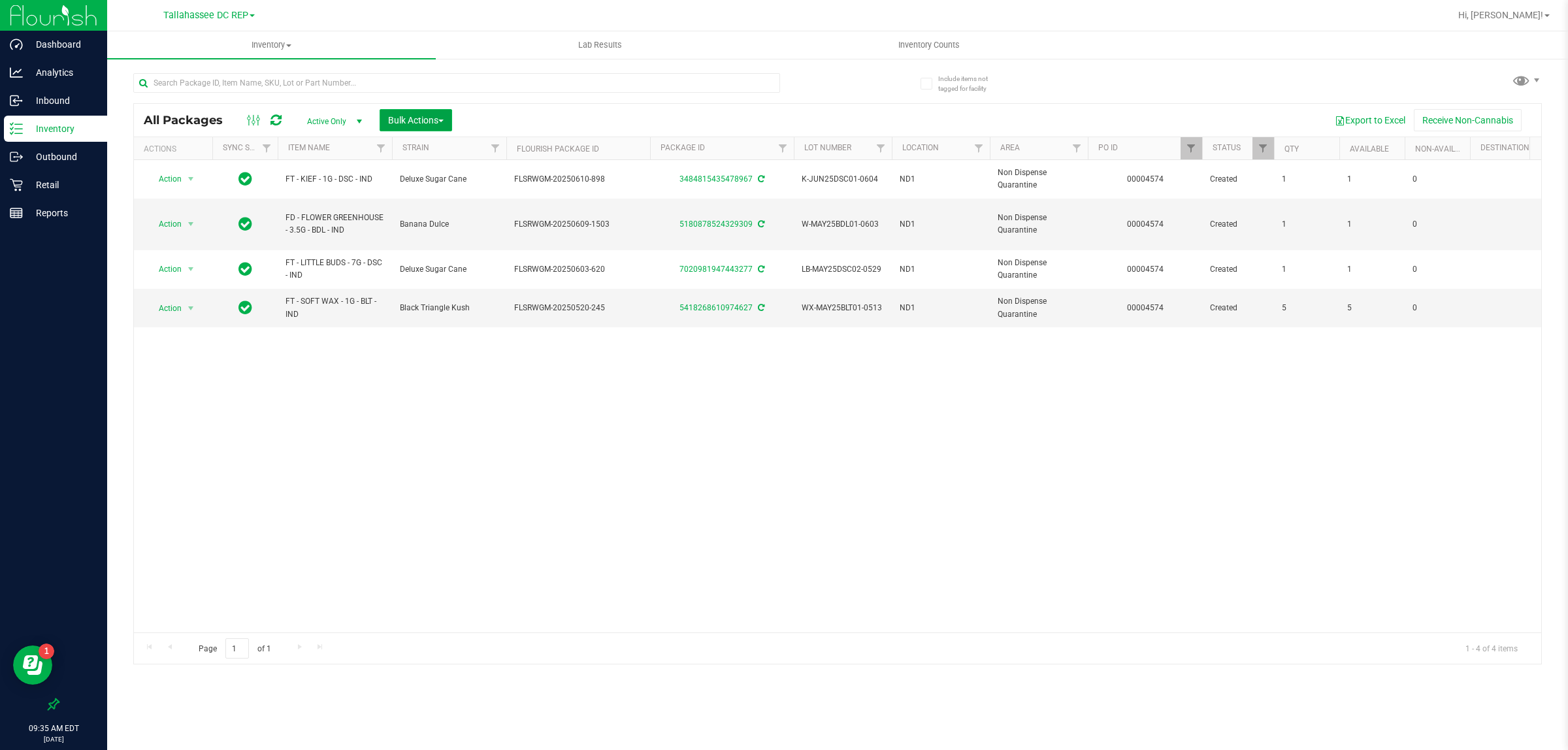
click at [441, 120] on span "button" at bounding box center [441, 121] width 5 height 3
click at [445, 147] on span "Add to outbound order" at bounding box center [432, 150] width 89 height 11
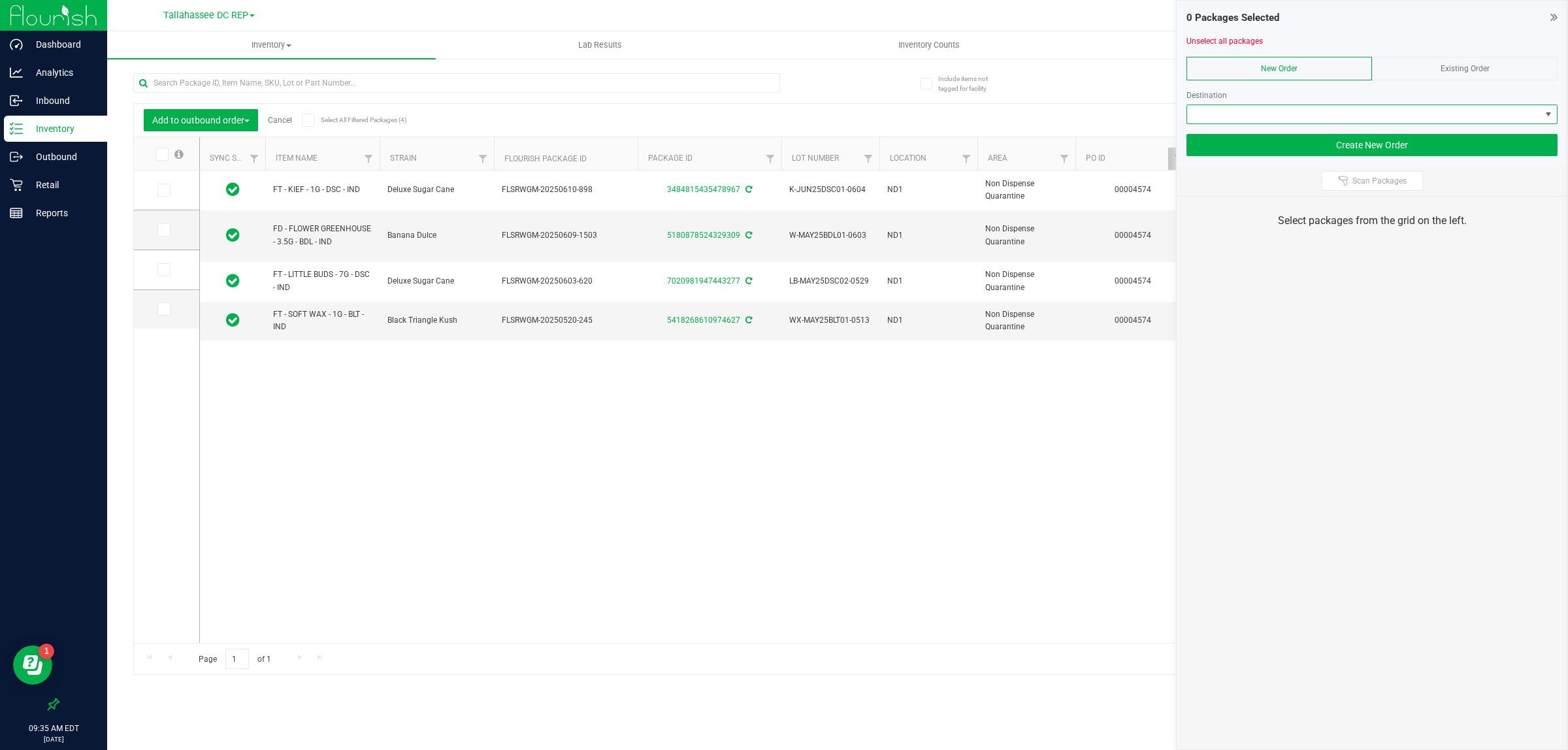
drag, startPoint x: 1421, startPoint y: 112, endPoint x: 1421, endPoint y: 89, distance: 23.0
click at [1421, 109] on span at bounding box center [1364, 114] width 353 height 18
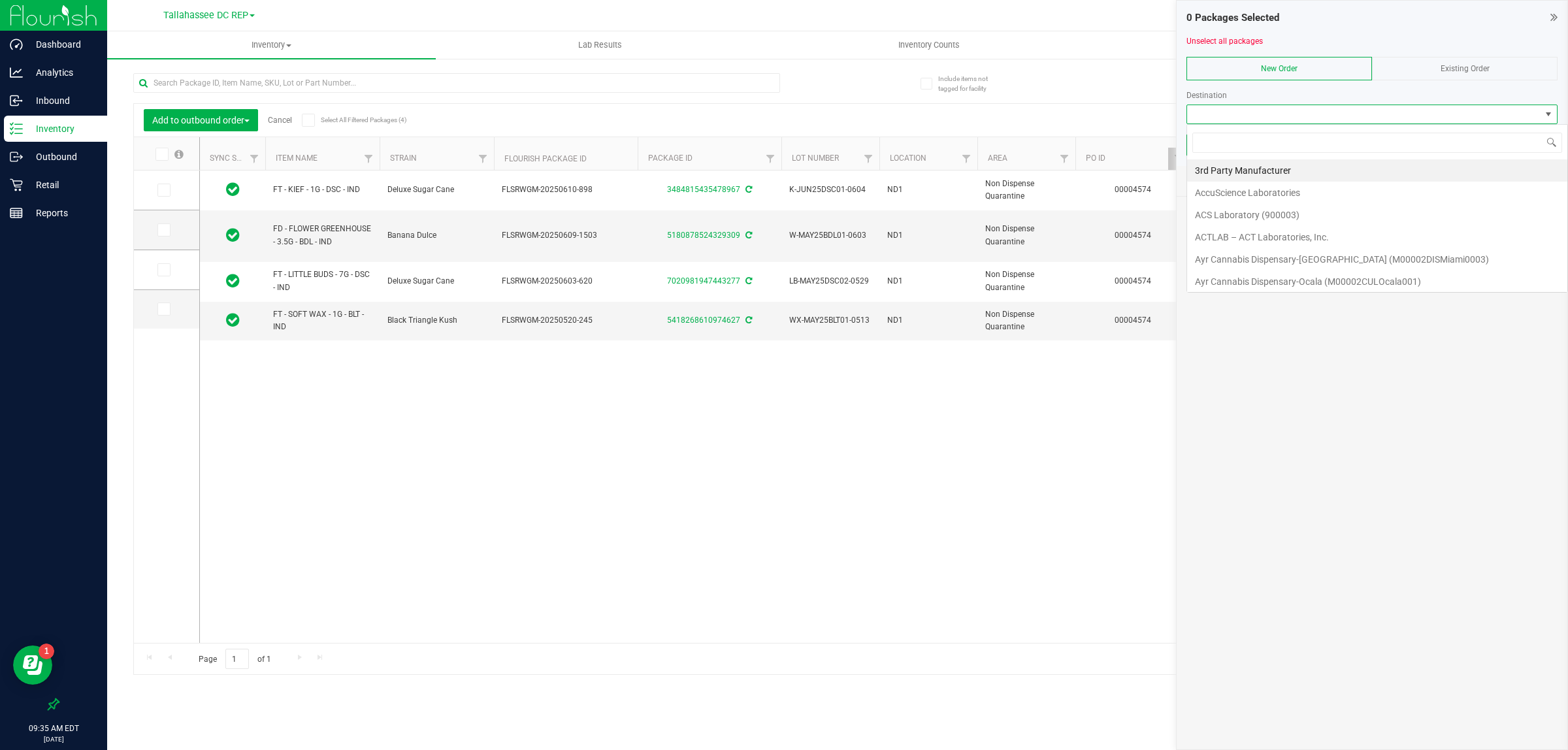
scroll to position [21, 370]
type input "[GEOGRAPHIC_DATA]"
click at [1304, 236] on li "Tampa Warehouse" at bounding box center [1372, 235] width 370 height 22
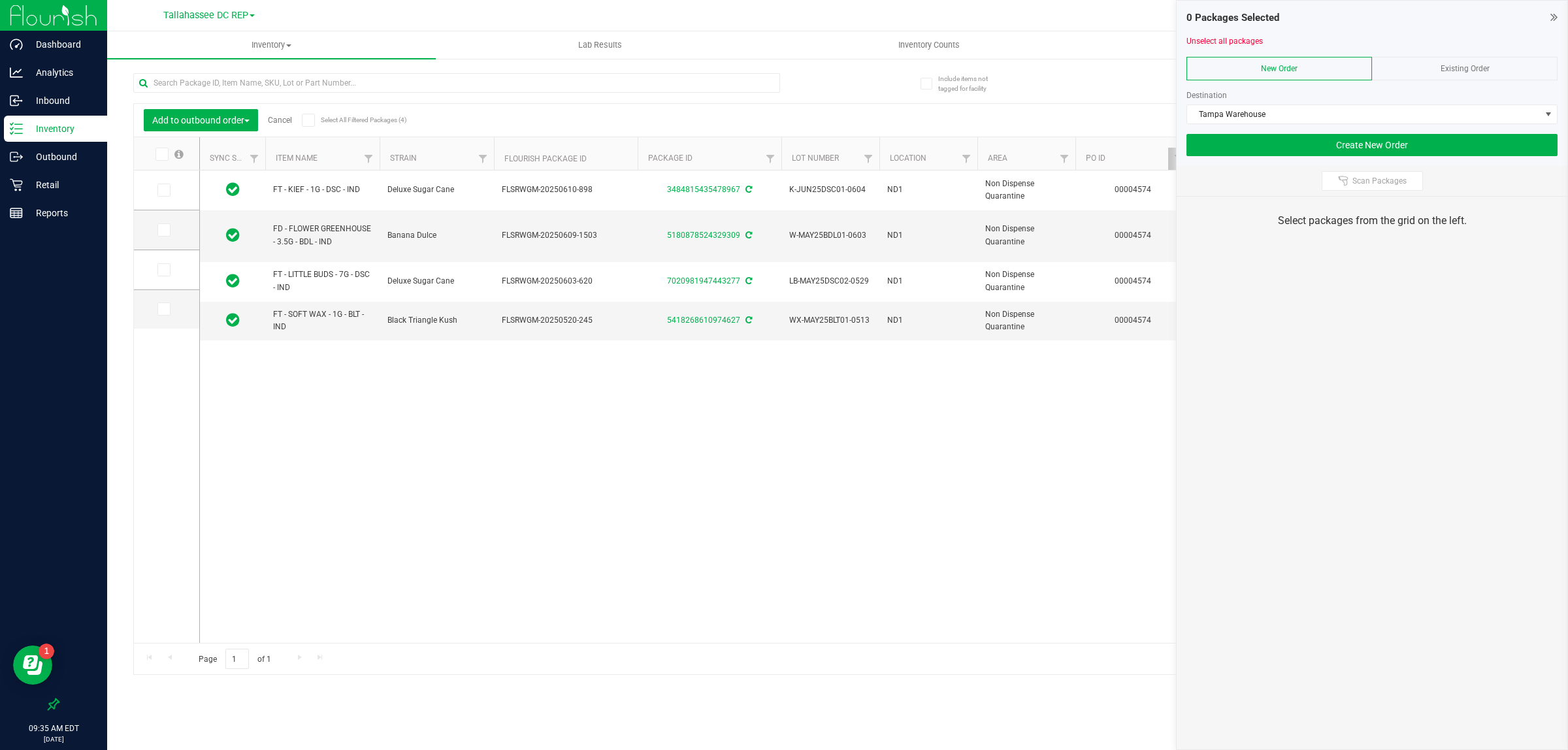
click at [311, 121] on icon at bounding box center [307, 121] width 8 height 0
click at [0, 0] on input "Select All Filtered Packages (4)" at bounding box center [0, 0] width 0 height 0
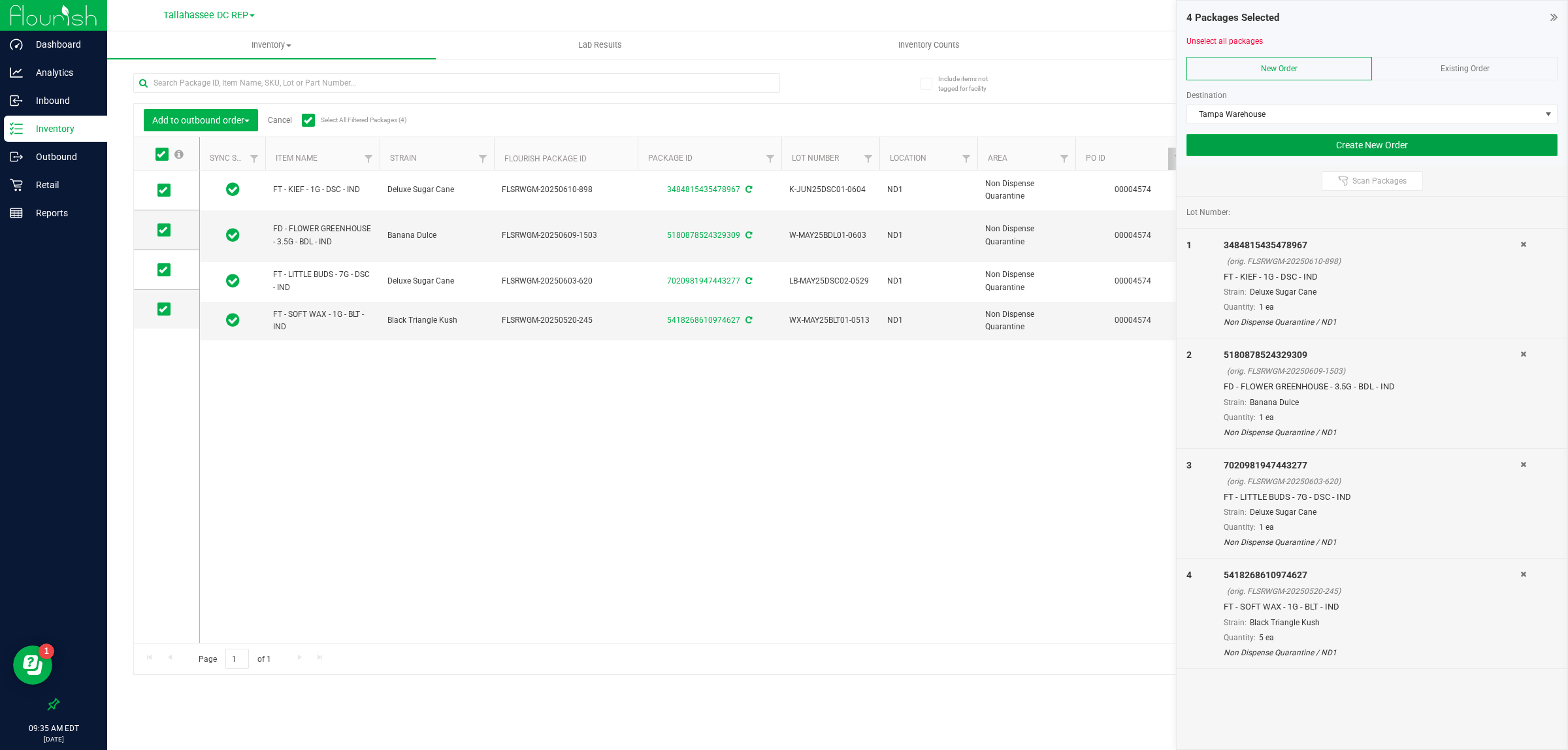
click at [1302, 135] on button "Create New Order" at bounding box center [1372, 145] width 371 height 22
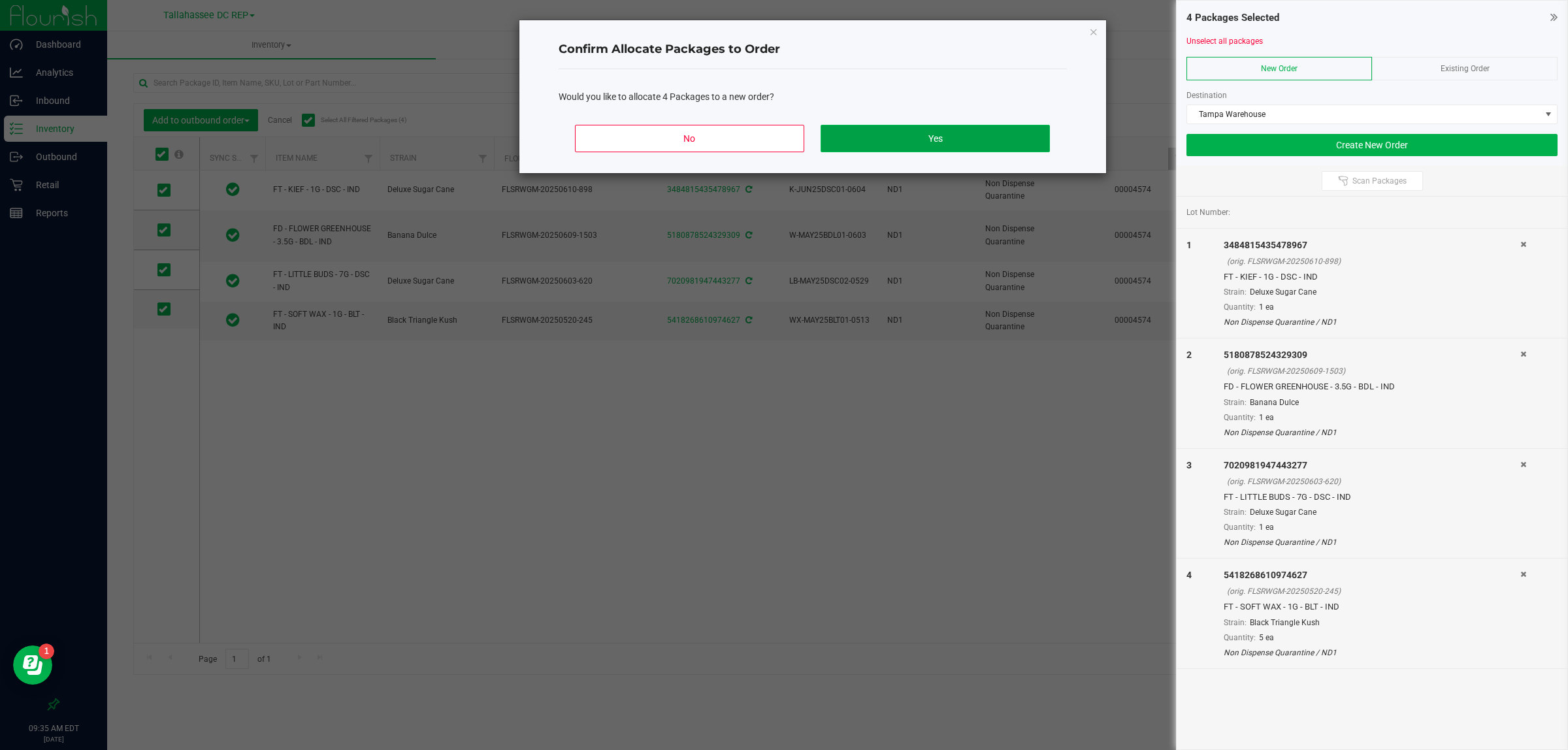
click at [903, 139] on button "Yes" at bounding box center [935, 138] width 228 height 28
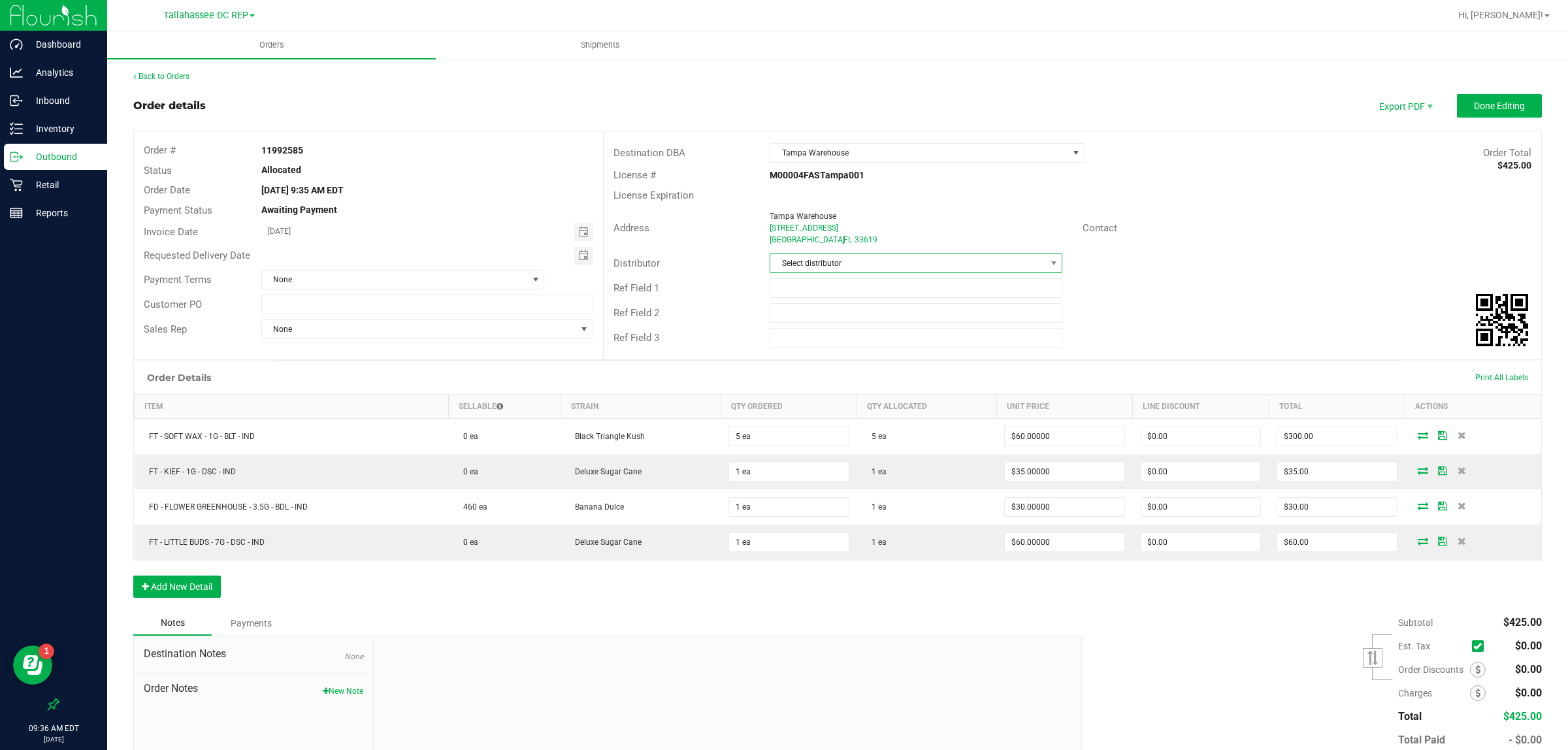
click at [827, 268] on span "Select distributor" at bounding box center [908, 263] width 275 height 18
type input "tall"
click at [855, 312] on li "Tallahassee DC REP" at bounding box center [909, 320] width 289 height 22
click at [838, 286] on input "text" at bounding box center [916, 289] width 293 height 20
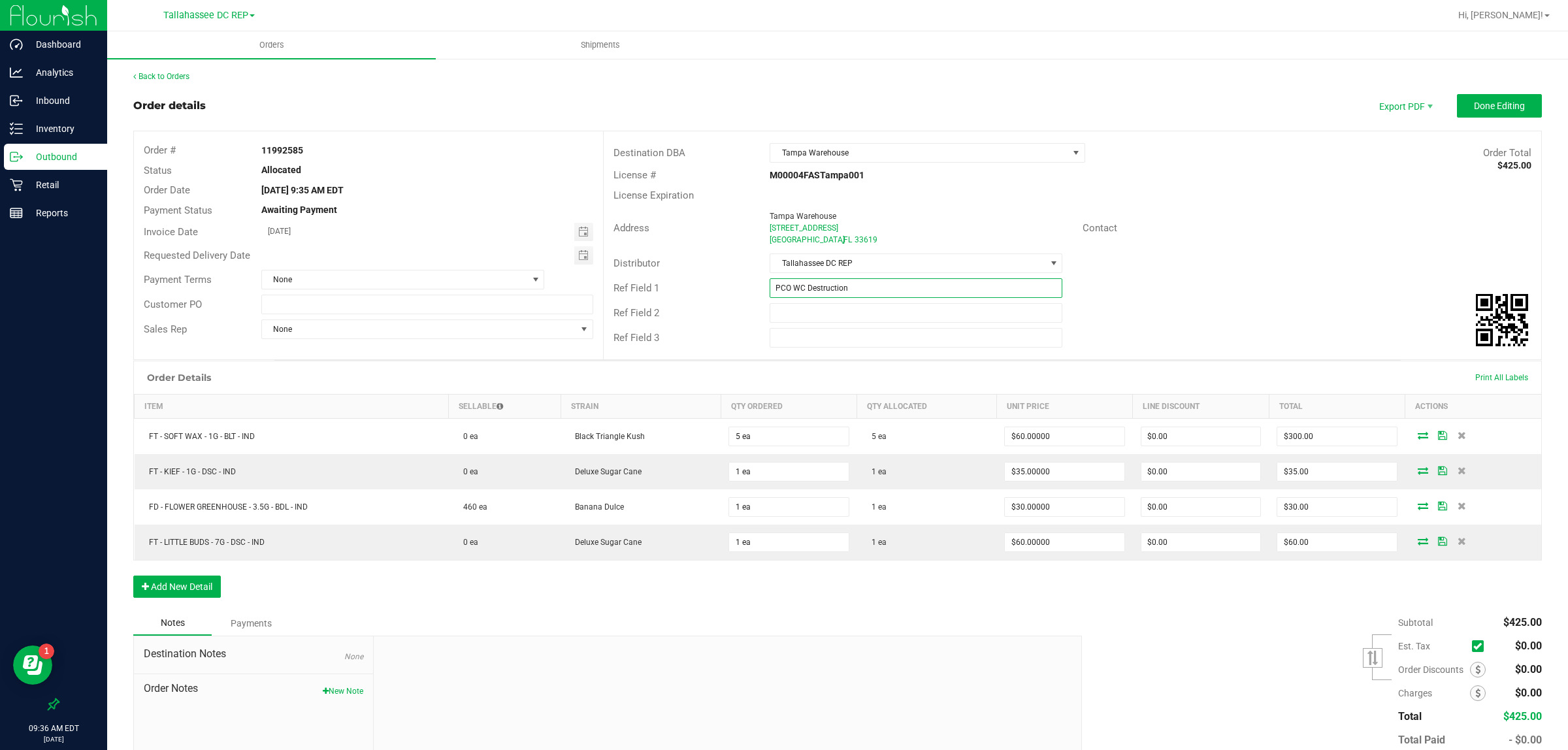
click at [858, 281] on input "PCO WC Destruction" at bounding box center [916, 289] width 293 height 20
type input "PCO WC Destruction"
click at [362, 305] on input "text" at bounding box center [428, 305] width 333 height 20
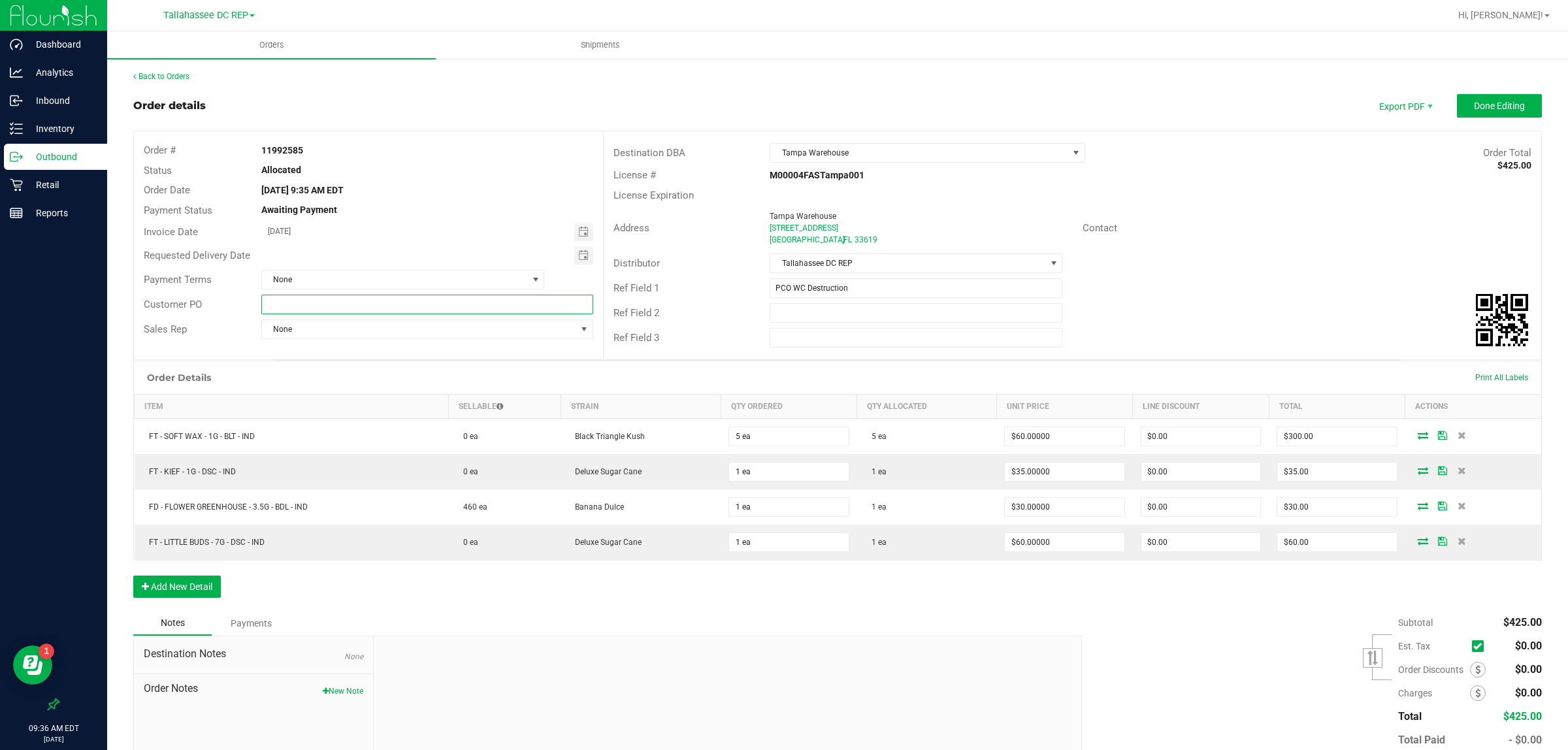
paste input "PCO WC Destruction"
type input "PCO WC Destruction"
click at [325, 690] on button "New Note" at bounding box center [343, 691] width 40 height 12
click at [413, 681] on div "Note Title" at bounding box center [728, 683] width 689 height 35
click at [413, 692] on input "Note Title" at bounding box center [728, 691] width 689 height 20
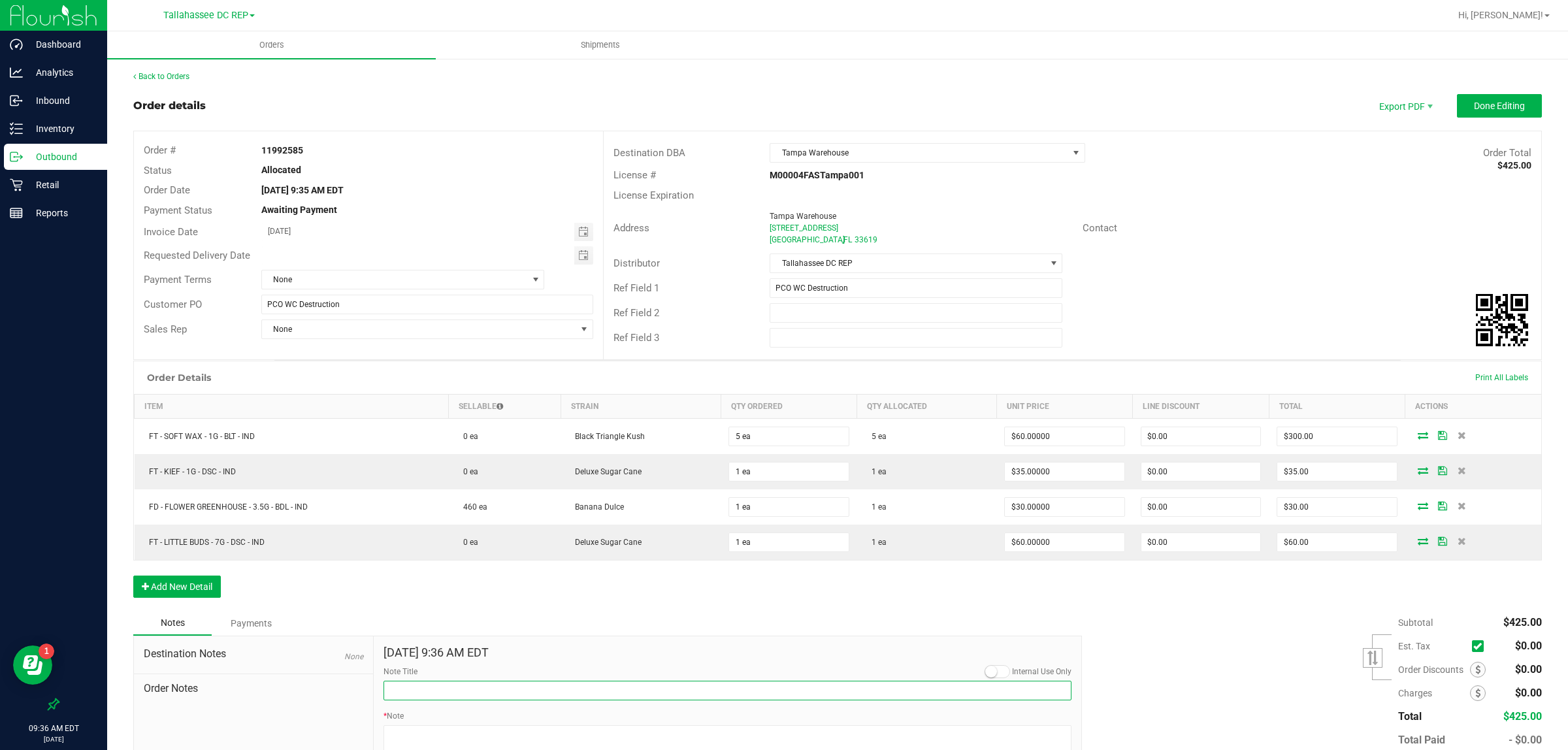
paste input "PCO WC Destruction"
type input "PCO WC Destruction"
click at [429, 609] on div "Order Details Print All Labels Item Sellable Strain Qty Ordered Qty Allocated U…" at bounding box center [837, 486] width 1409 height 250
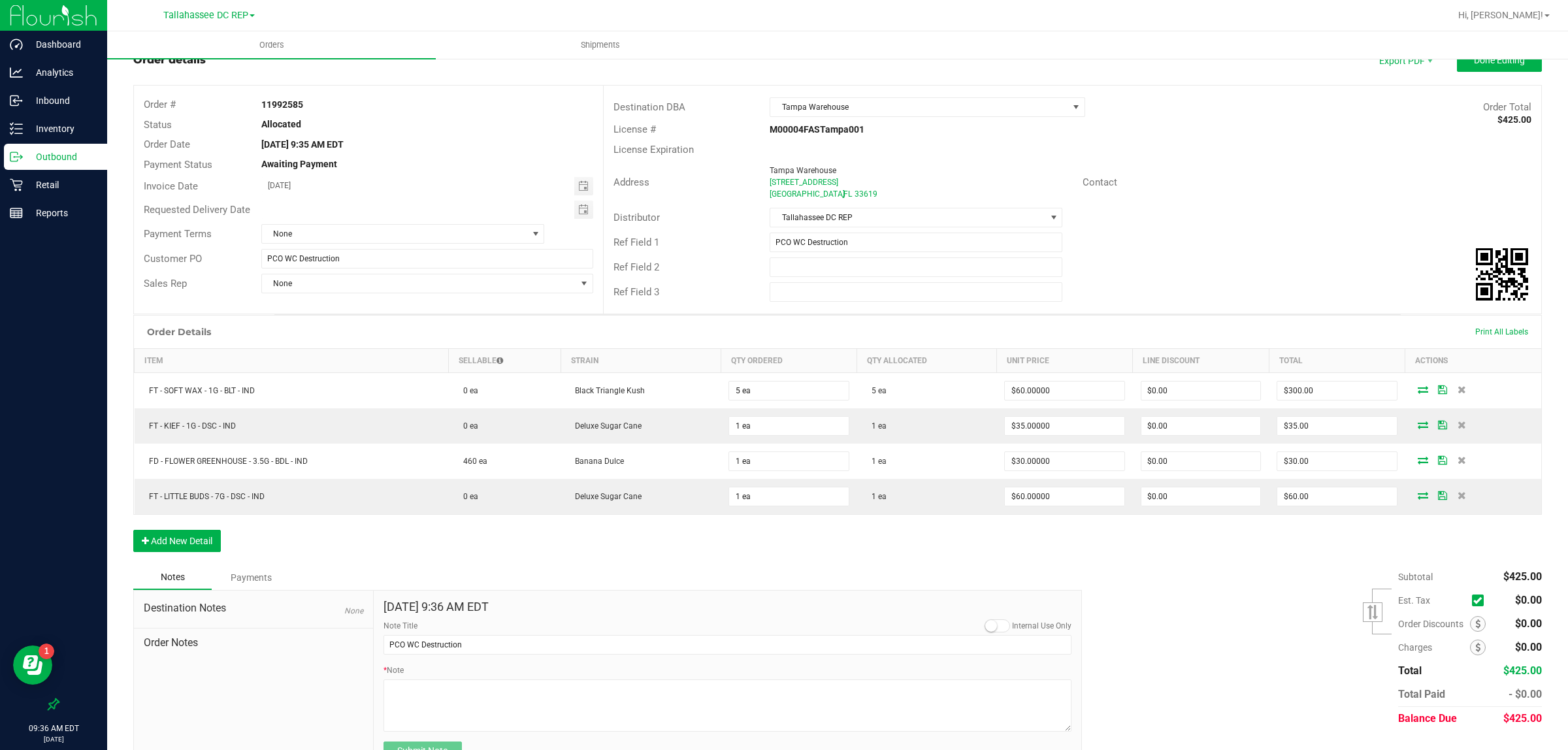
scroll to position [83, 0]
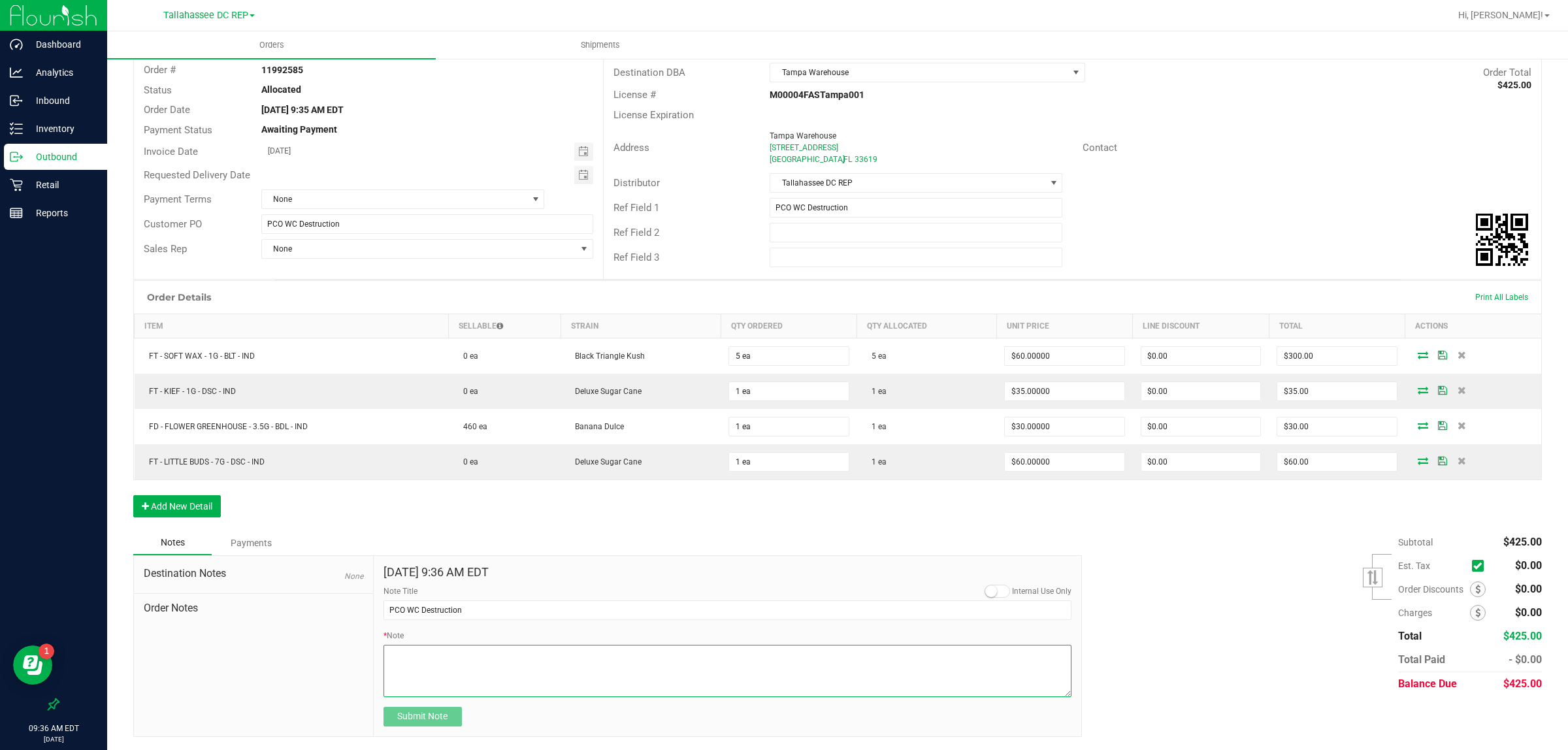
click at [425, 667] on textarea "* Note" at bounding box center [728, 671] width 689 height 52
paste textarea "PCO WC Destruction"
type textarea "PCO WC Destruction"
click at [425, 720] on span "Submit Note" at bounding box center [423, 717] width 50 height 11
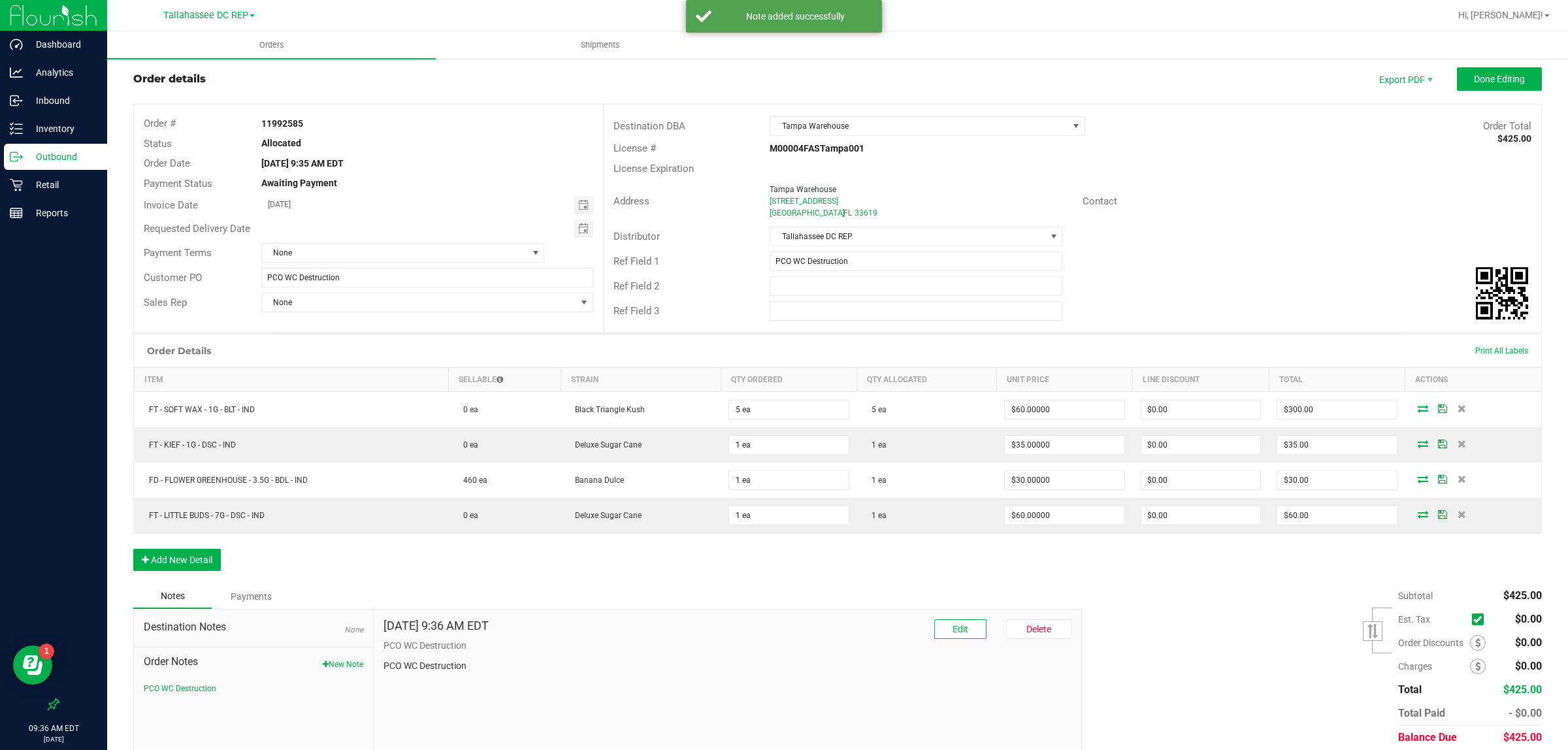
scroll to position [0, 0]
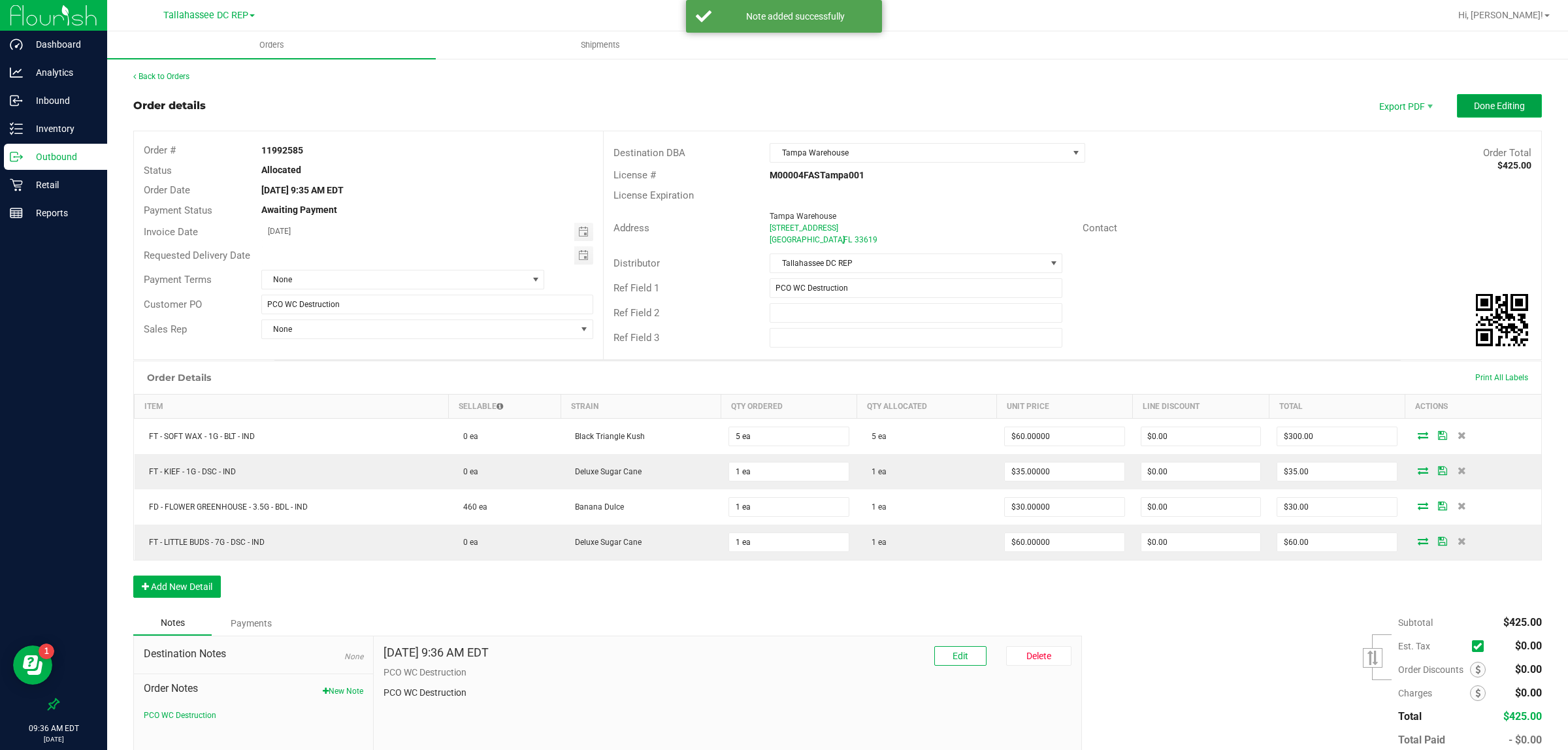
click at [1491, 105] on span "Done Editing" at bounding box center [1500, 106] width 51 height 11
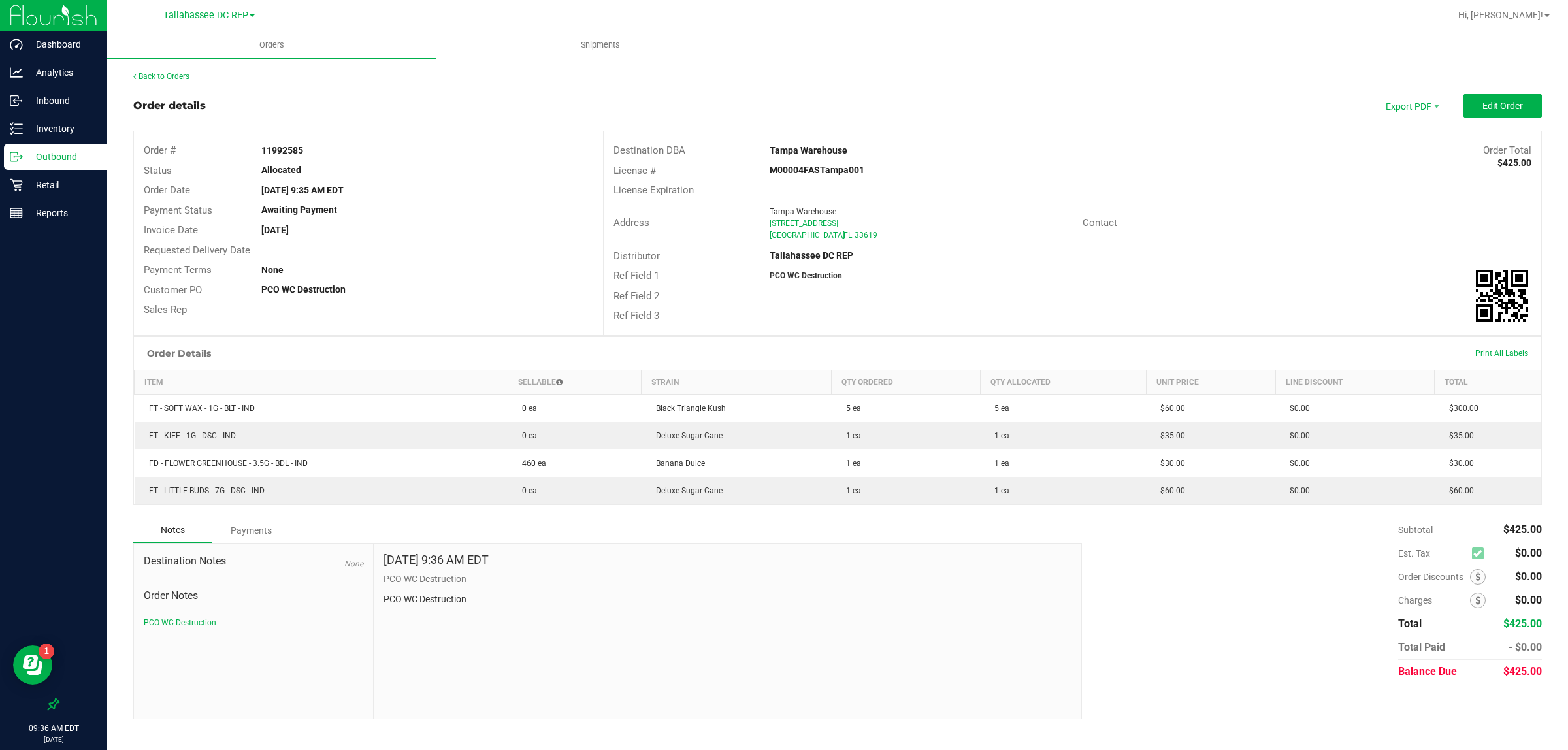
click at [57, 157] on p "Outbound" at bounding box center [61, 156] width 78 height 15
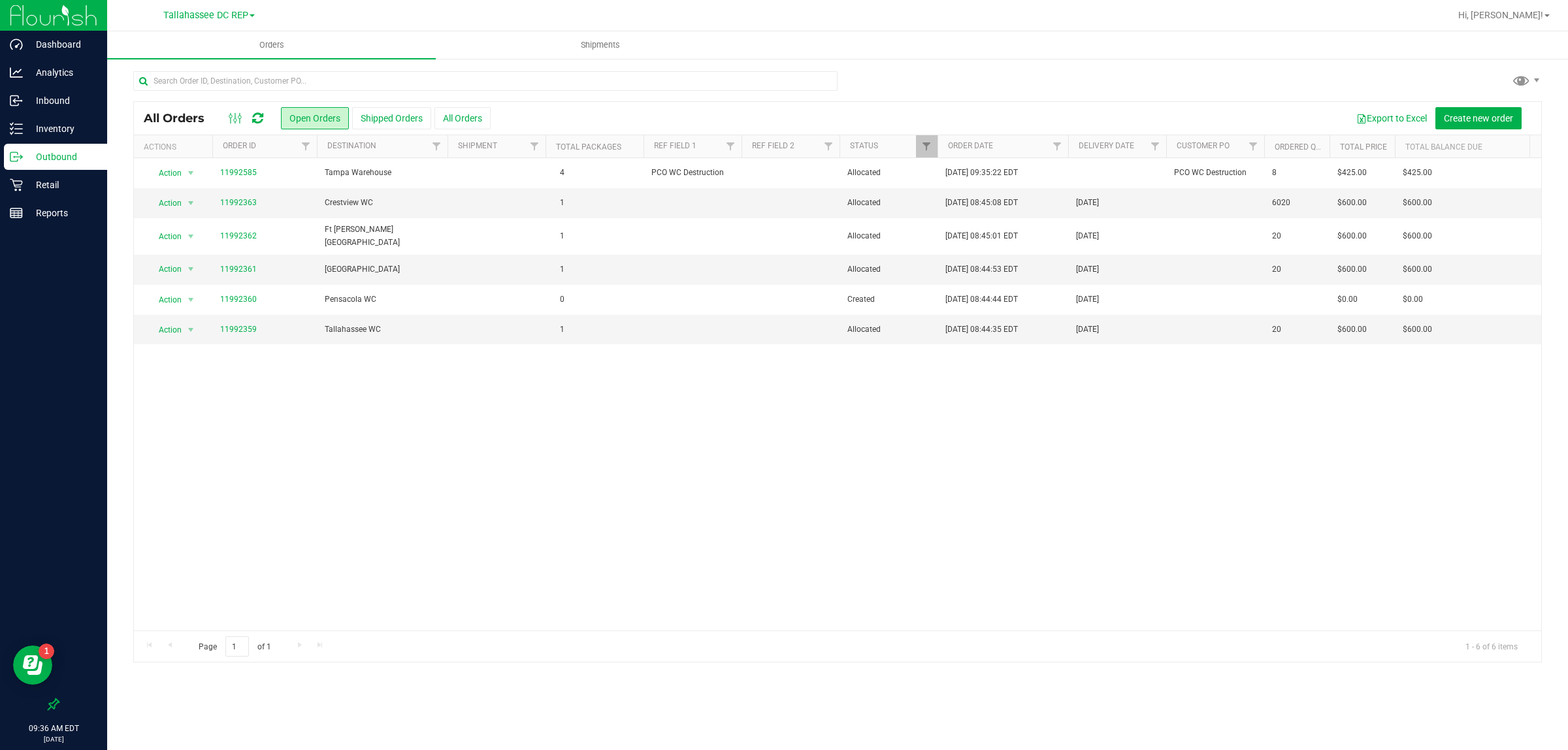
click at [485, 391] on div "Action Action Cancel order Clone order Edit order Mark as fully paid Order audi…" at bounding box center [837, 394] width 1407 height 472
click at [1497, 16] on span "Hi, [PERSON_NAME]!" at bounding box center [1501, 15] width 85 height 11
click at [1467, 121] on li "Sign Out" at bounding box center [1509, 116] width 98 height 23
